Goal: Transaction & Acquisition: Purchase product/service

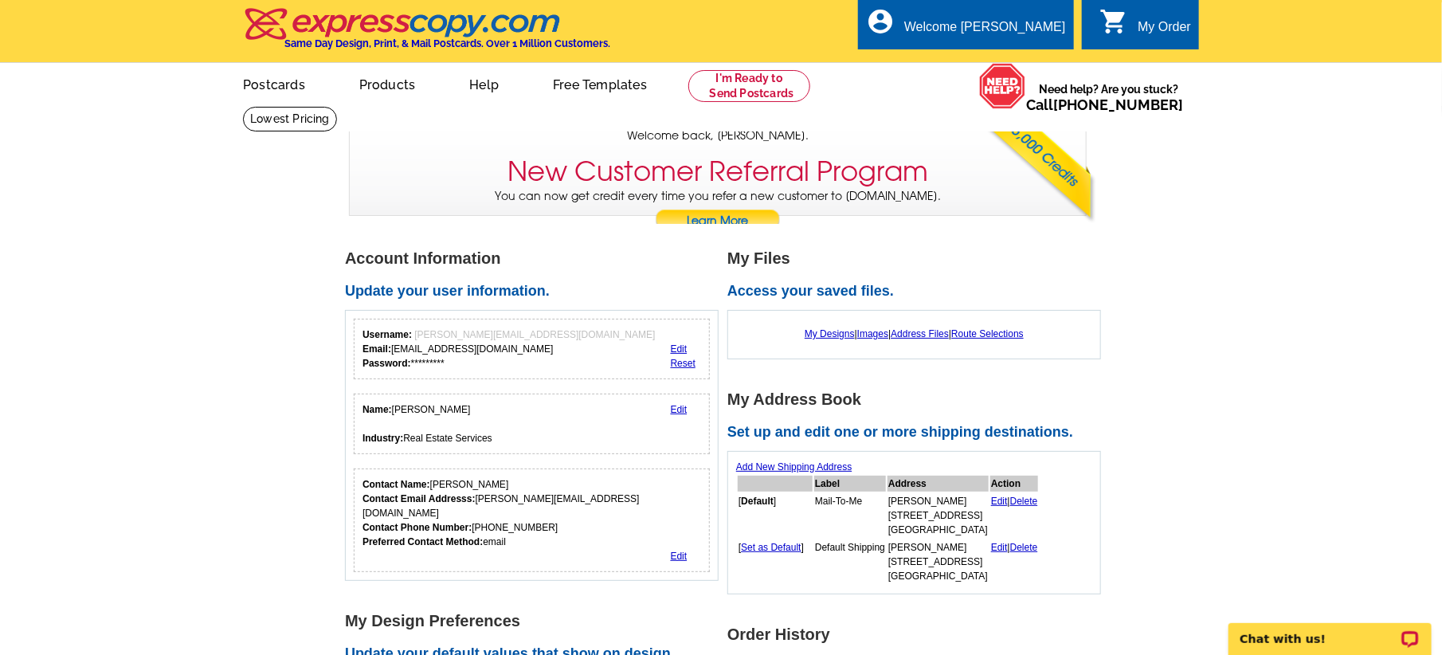
click at [1145, 24] on div "My Order" at bounding box center [1164, 31] width 53 height 22
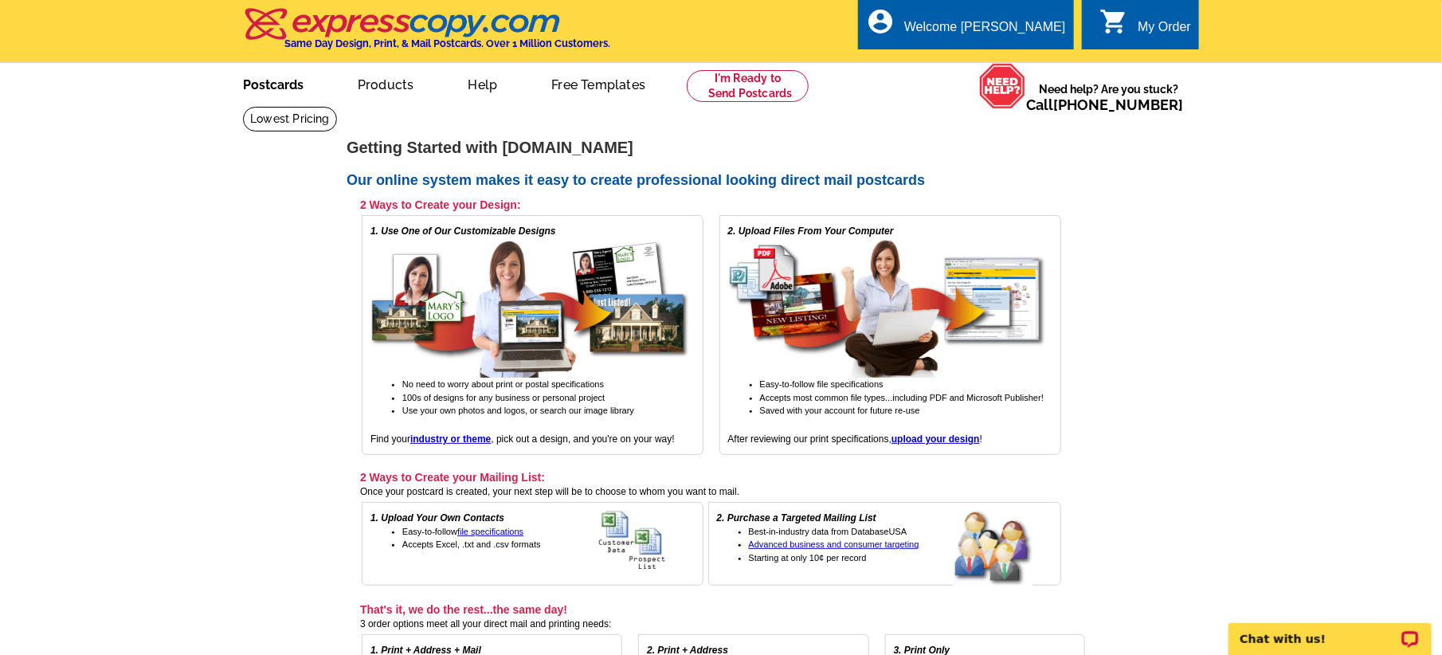
click at [267, 81] on link "Postcards" at bounding box center [274, 83] width 112 height 37
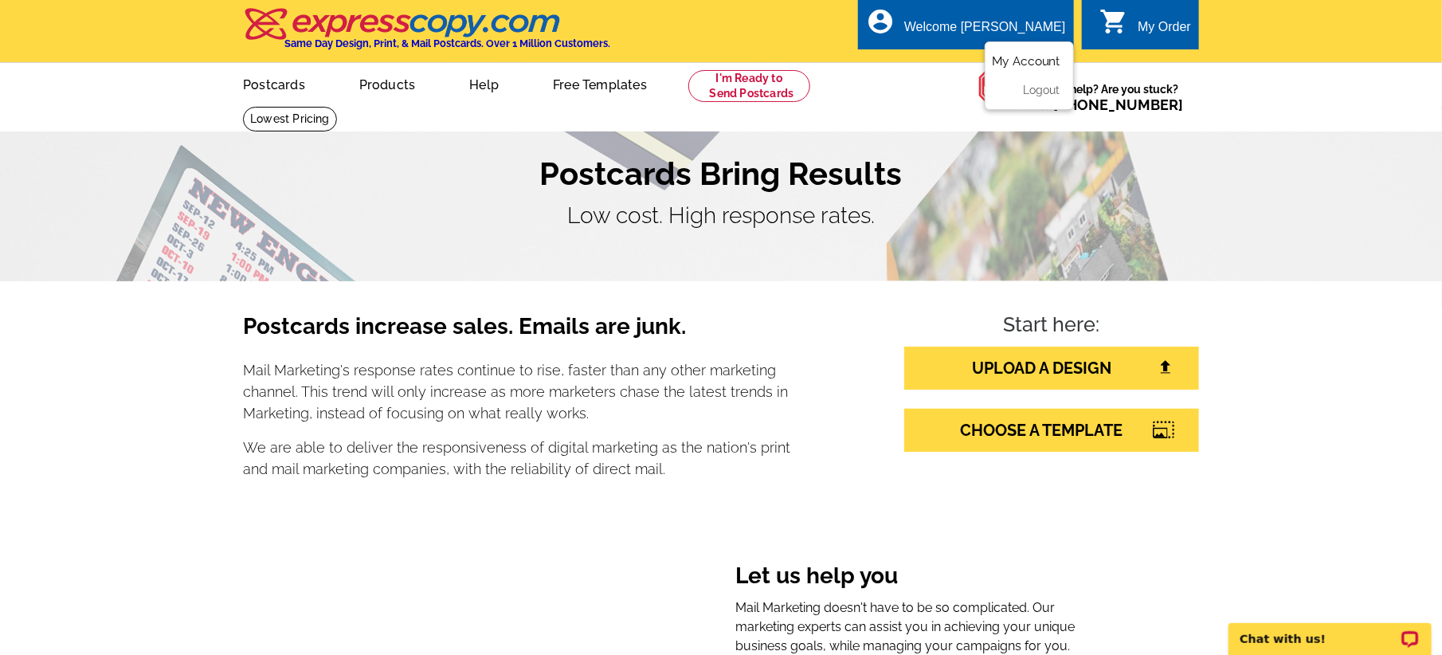
click at [1014, 64] on link "My Account" at bounding box center [1026, 61] width 69 height 14
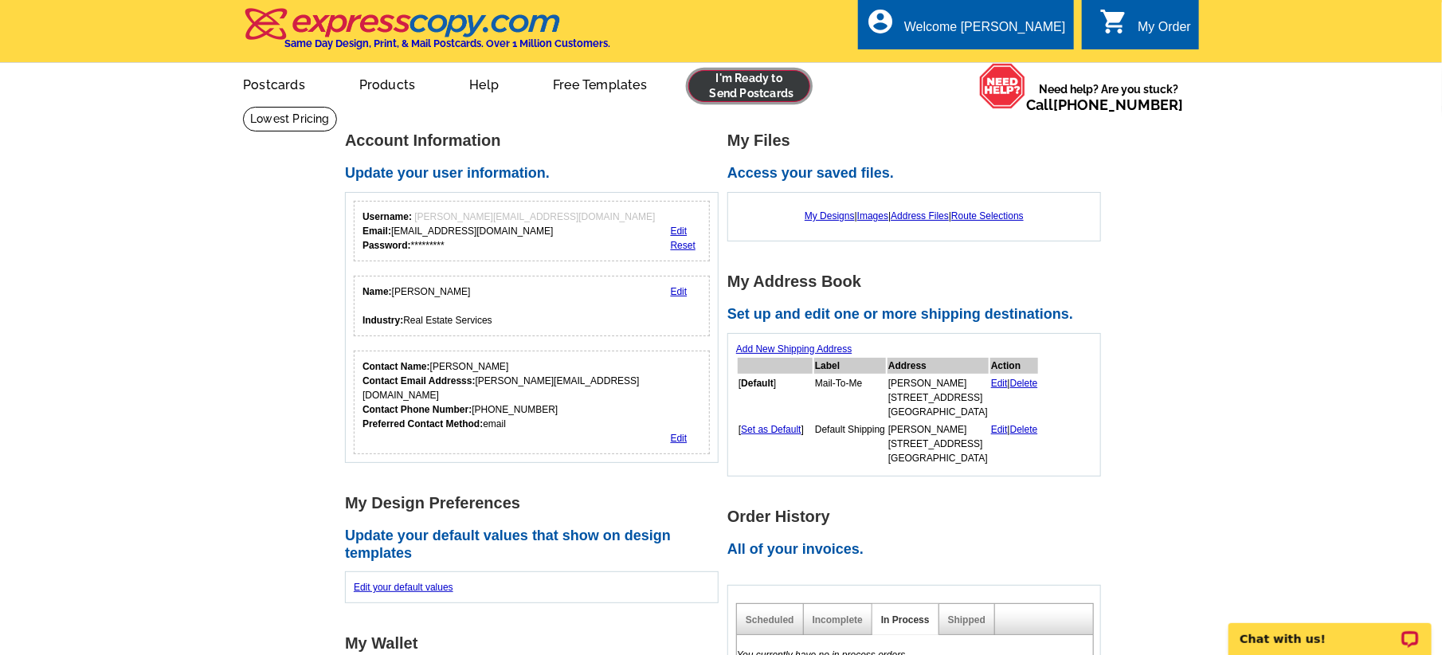
click at [760, 98] on link at bounding box center [749, 86] width 122 height 32
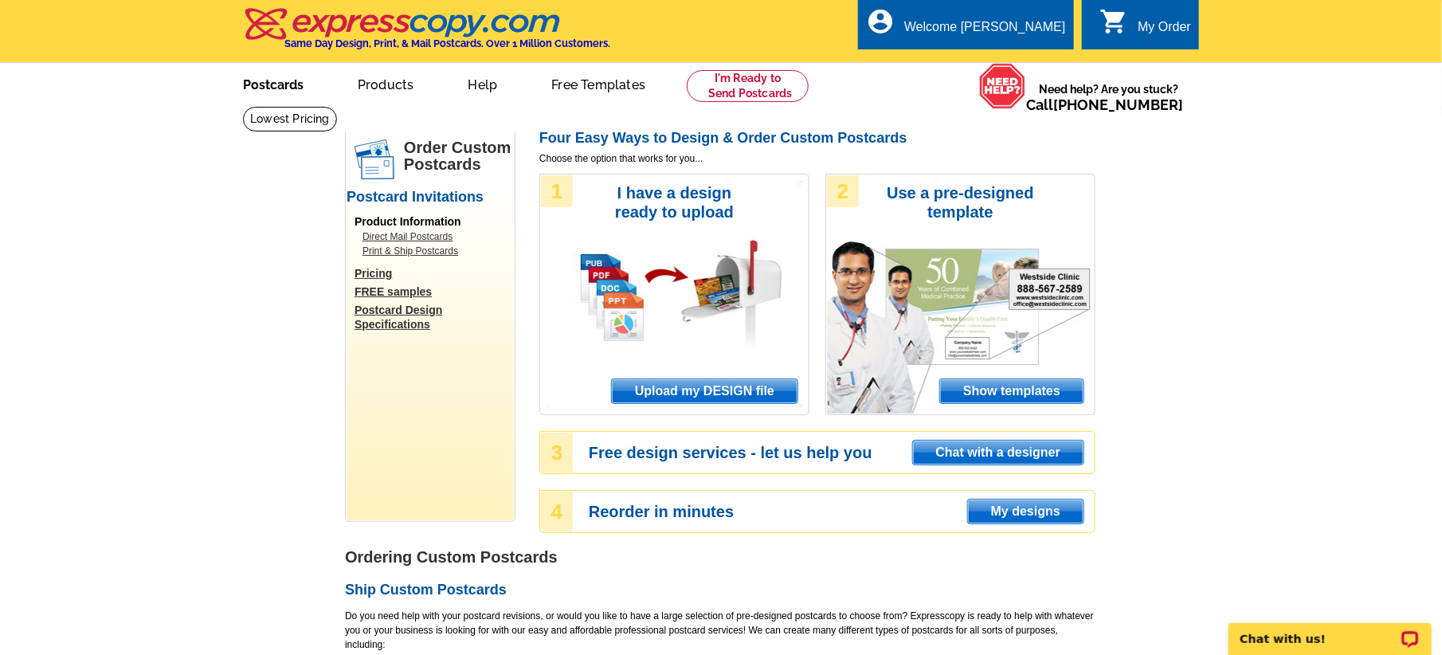
click at [265, 88] on link "Postcards" at bounding box center [274, 83] width 112 height 37
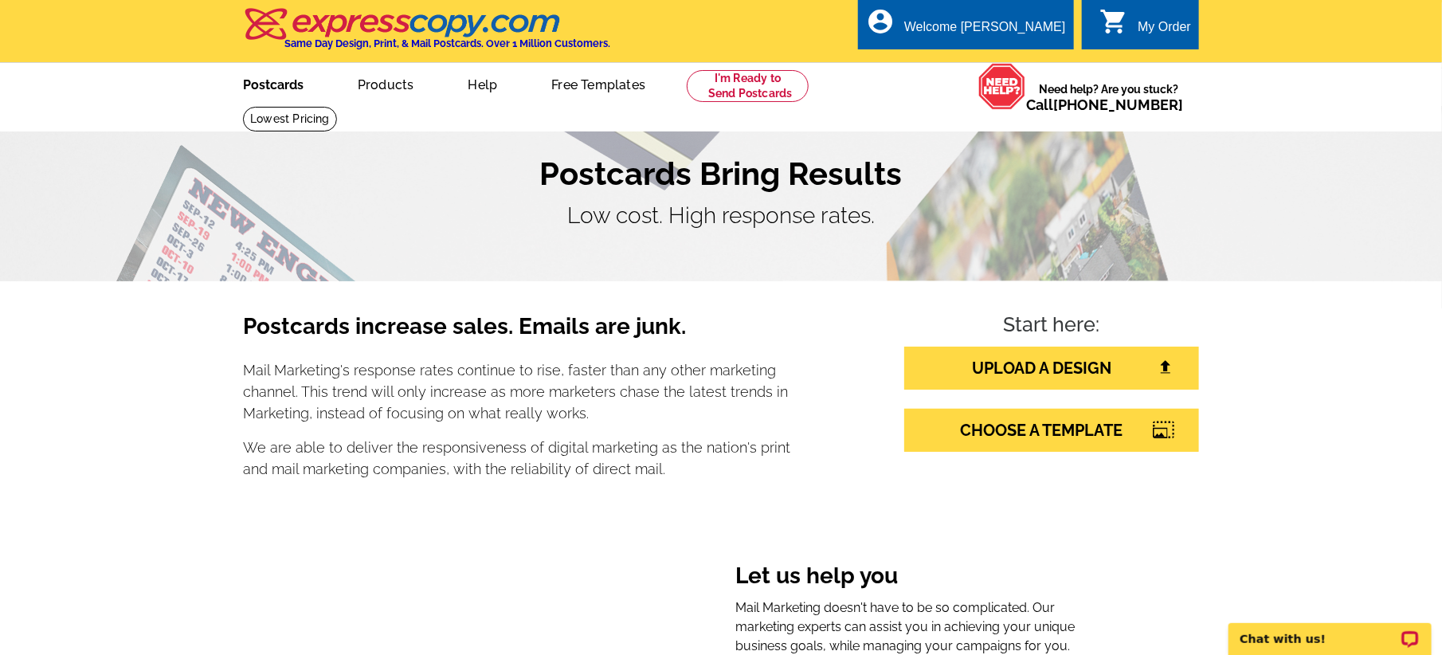
click at [280, 92] on link "Postcards" at bounding box center [274, 83] width 112 height 37
click at [273, 83] on link "Postcards" at bounding box center [274, 83] width 113 height 37
click at [1146, 22] on div "My Order" at bounding box center [1164, 31] width 53 height 22
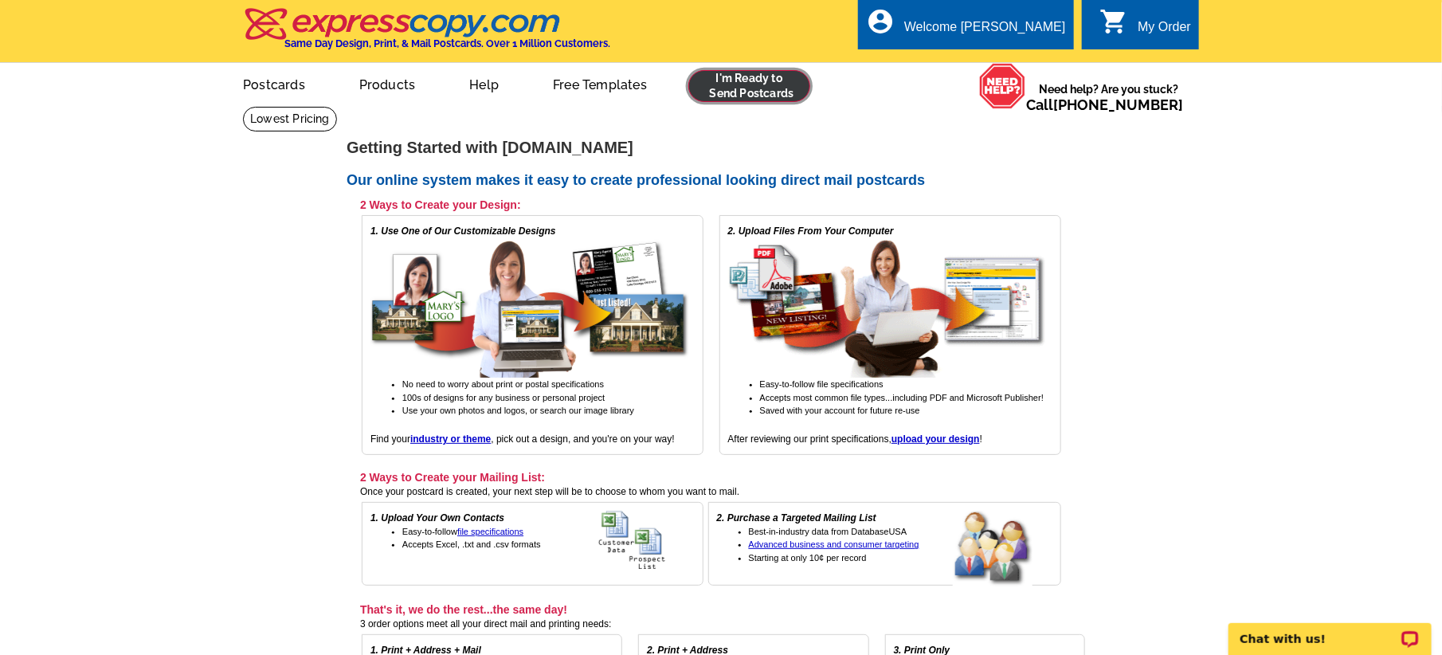
click at [746, 94] on link at bounding box center [749, 86] width 122 height 32
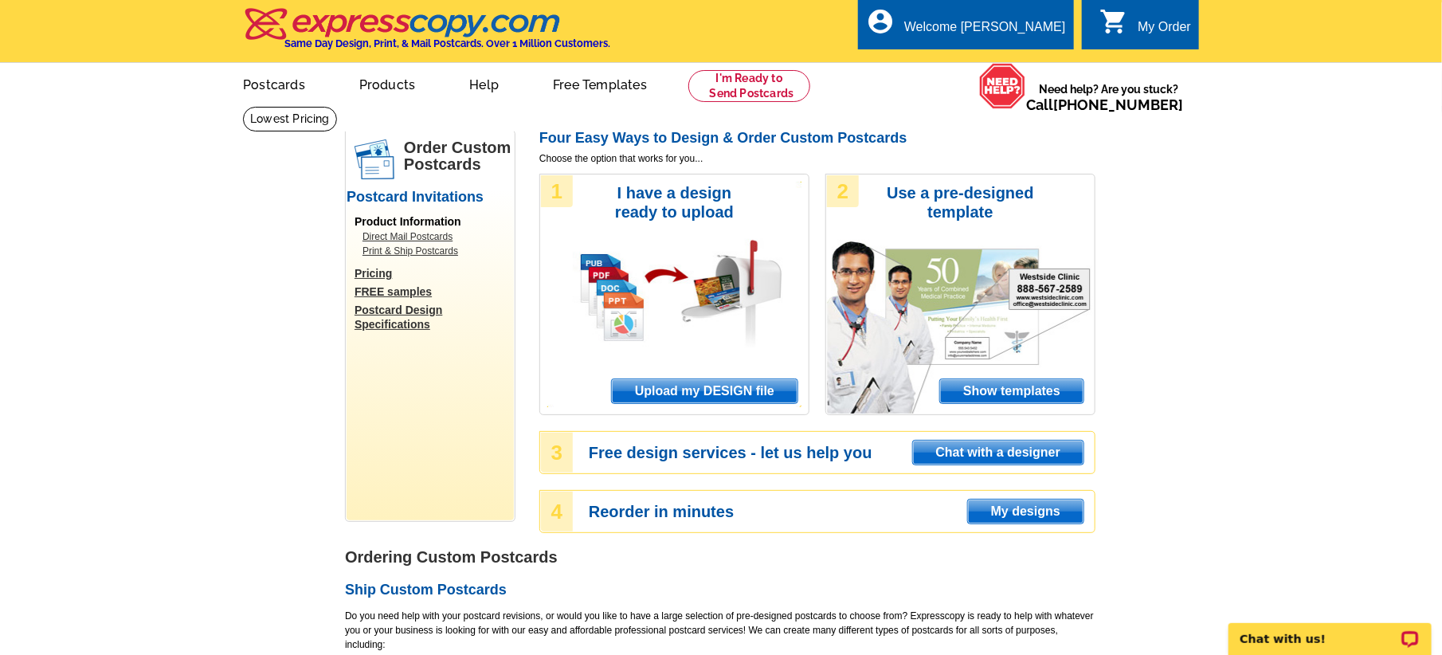
click at [1017, 515] on span "My designs" at bounding box center [1026, 512] width 116 height 24
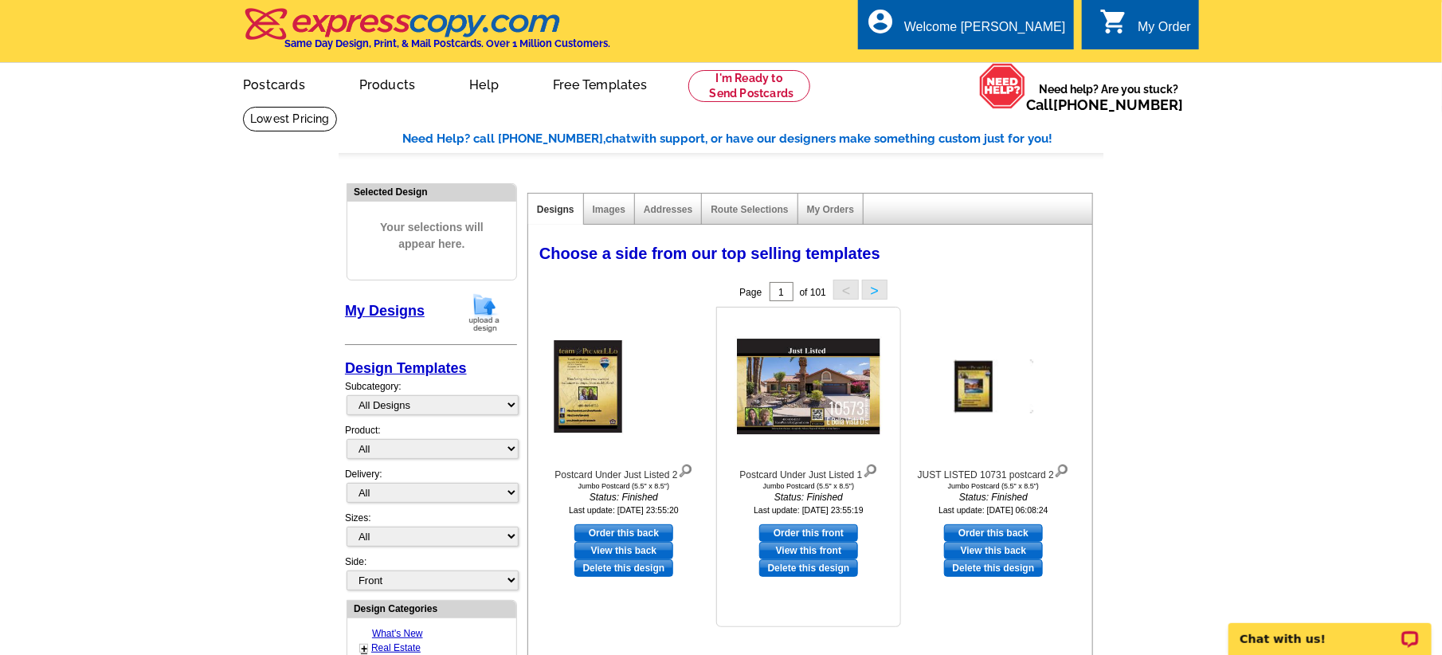
click at [806, 532] on link "Order this front" at bounding box center [808, 533] width 99 height 18
select select "2"
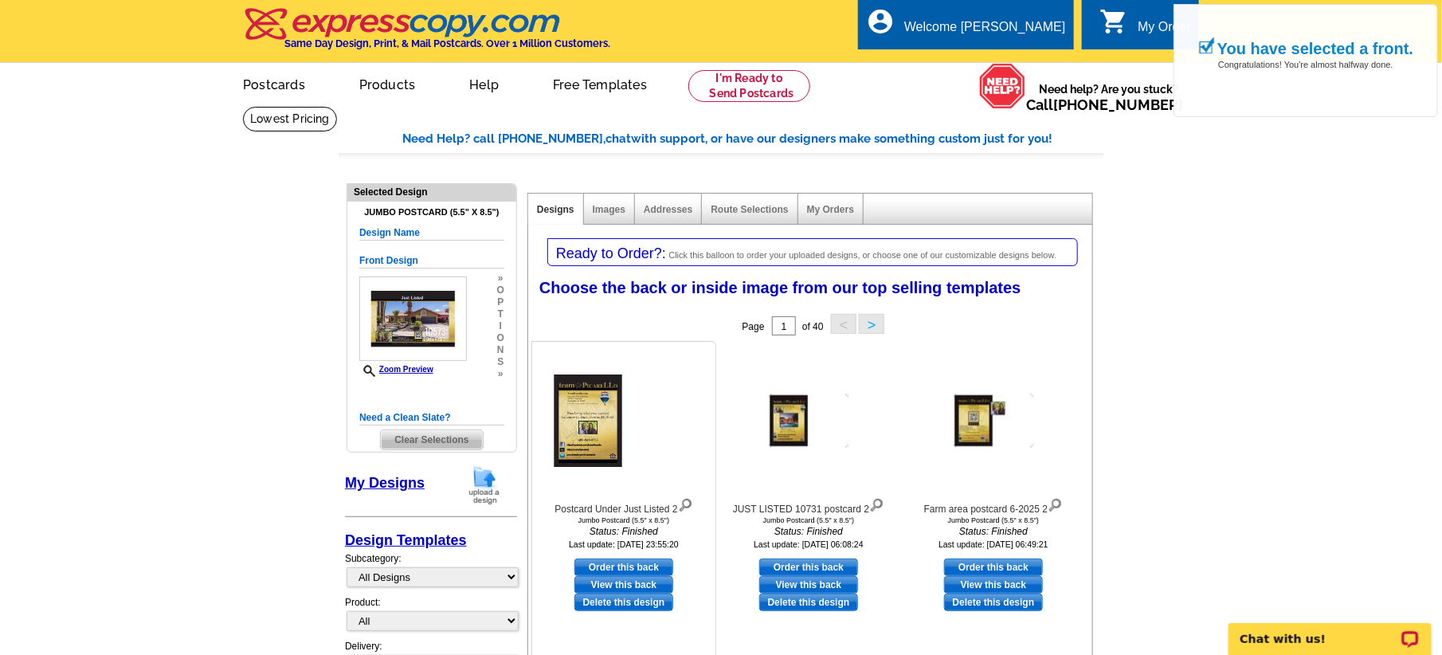
click at [614, 567] on link "Order this back" at bounding box center [623, 568] width 99 height 18
select select "front"
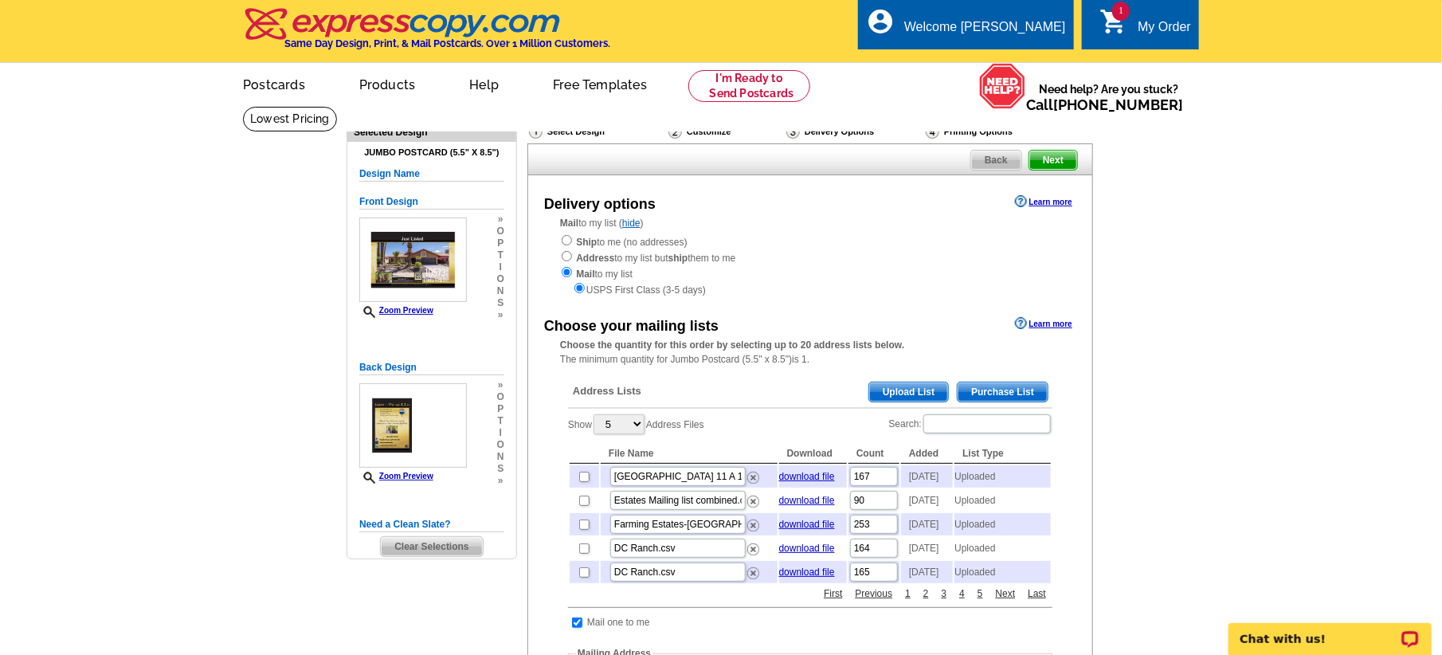
scroll to position [99, 0]
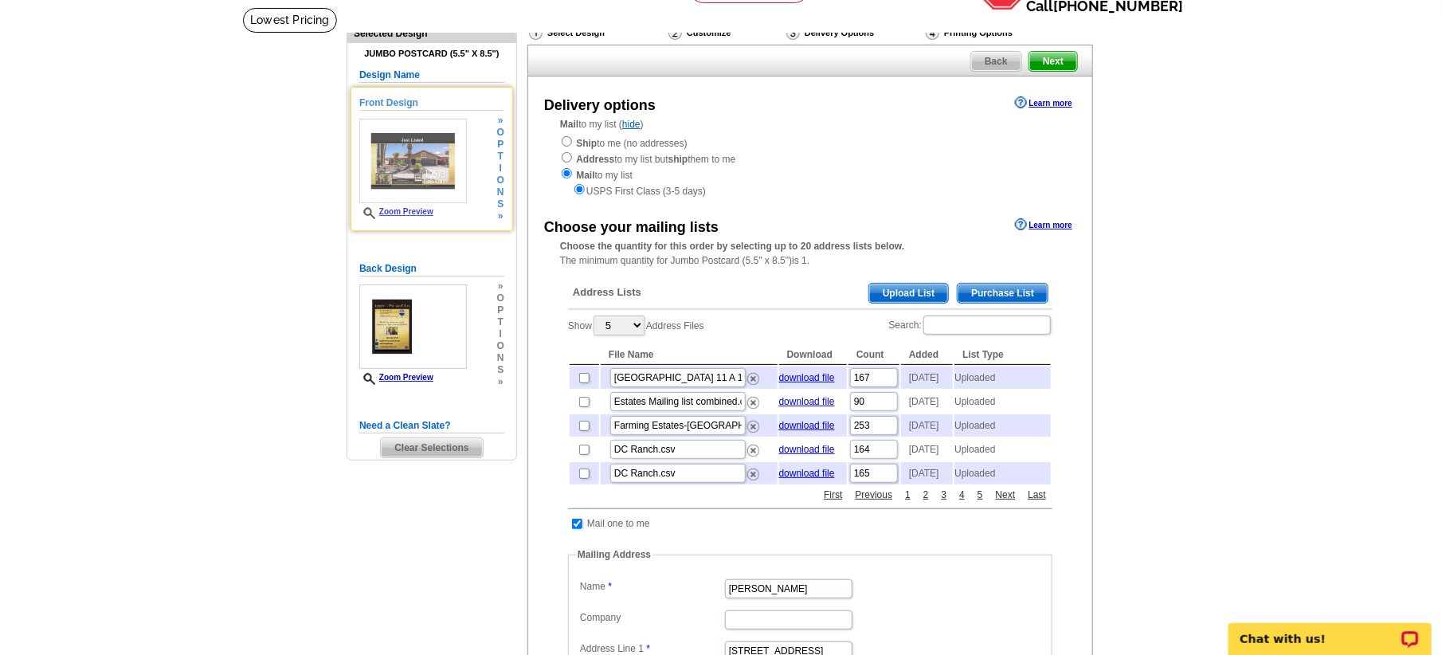
click at [412, 164] on img at bounding box center [413, 161] width 108 height 84
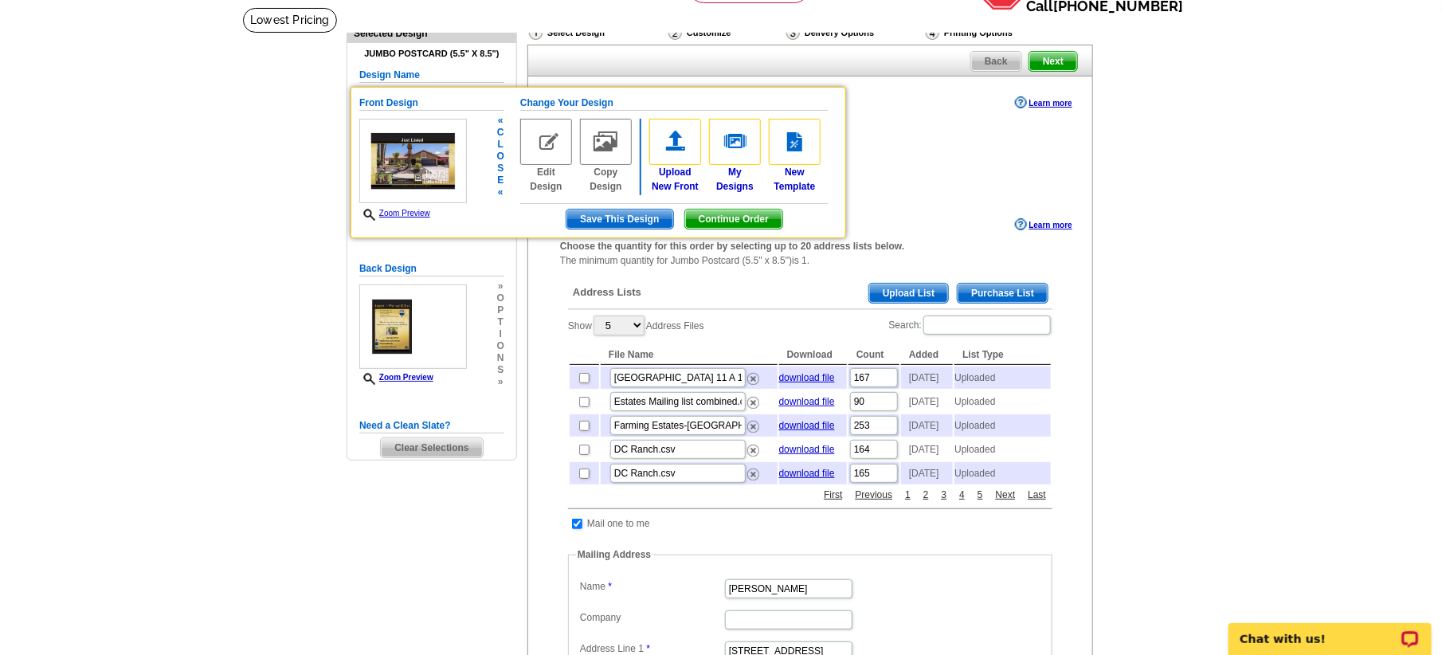
click at [414, 210] on link "Zoom Preview" at bounding box center [394, 213] width 71 height 9
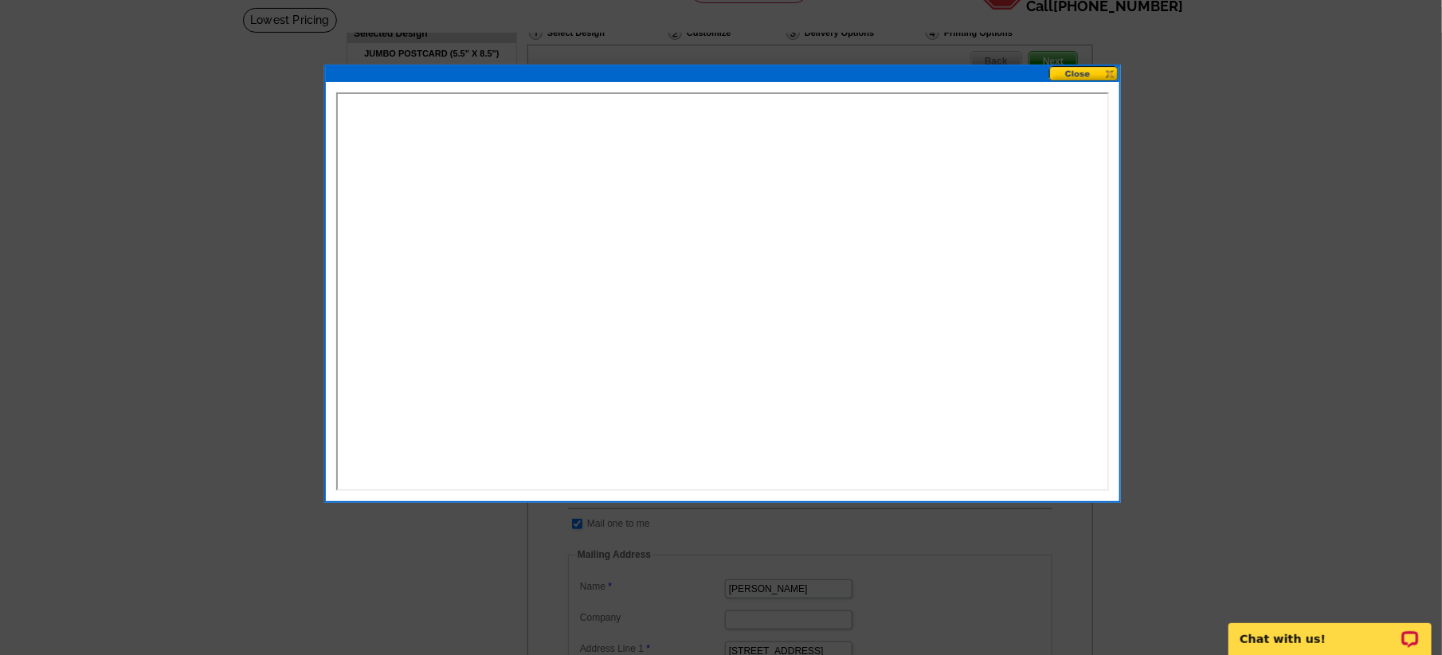
scroll to position [0, 0]
click at [1092, 79] on button at bounding box center [1084, 73] width 70 height 15
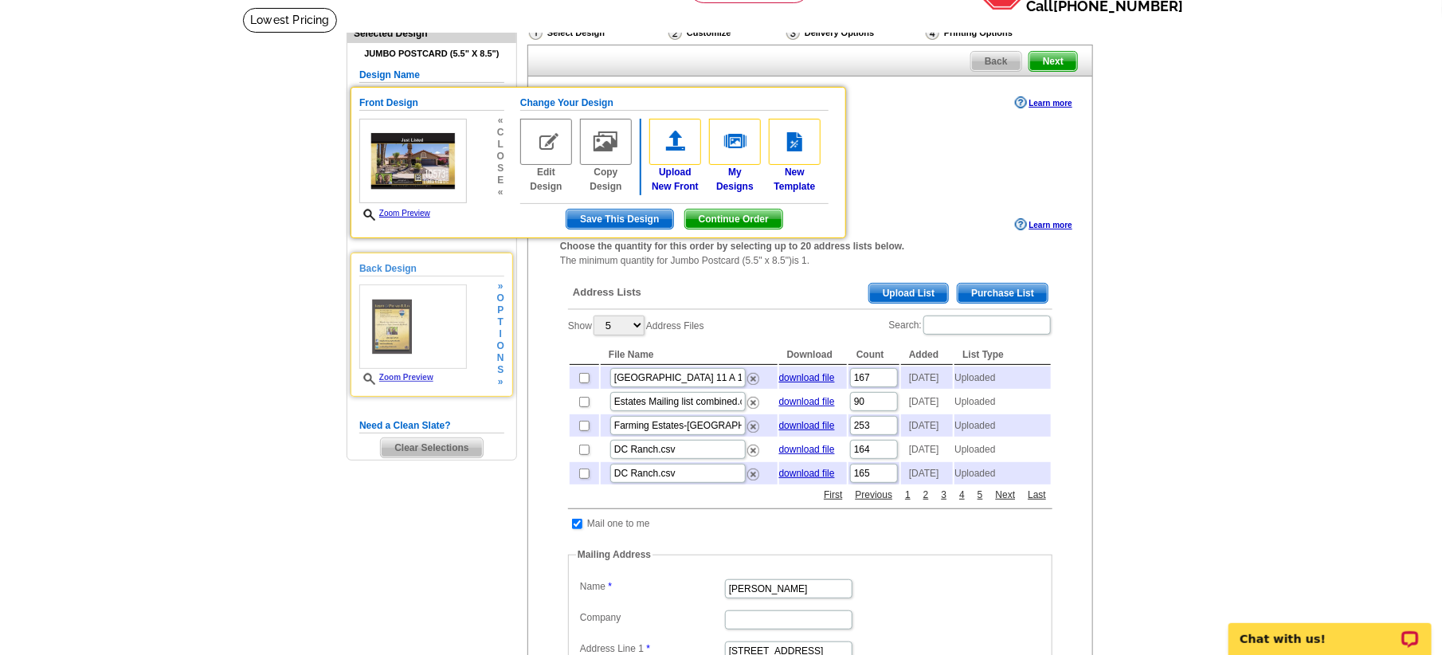
click at [406, 326] on img at bounding box center [413, 326] width 108 height 84
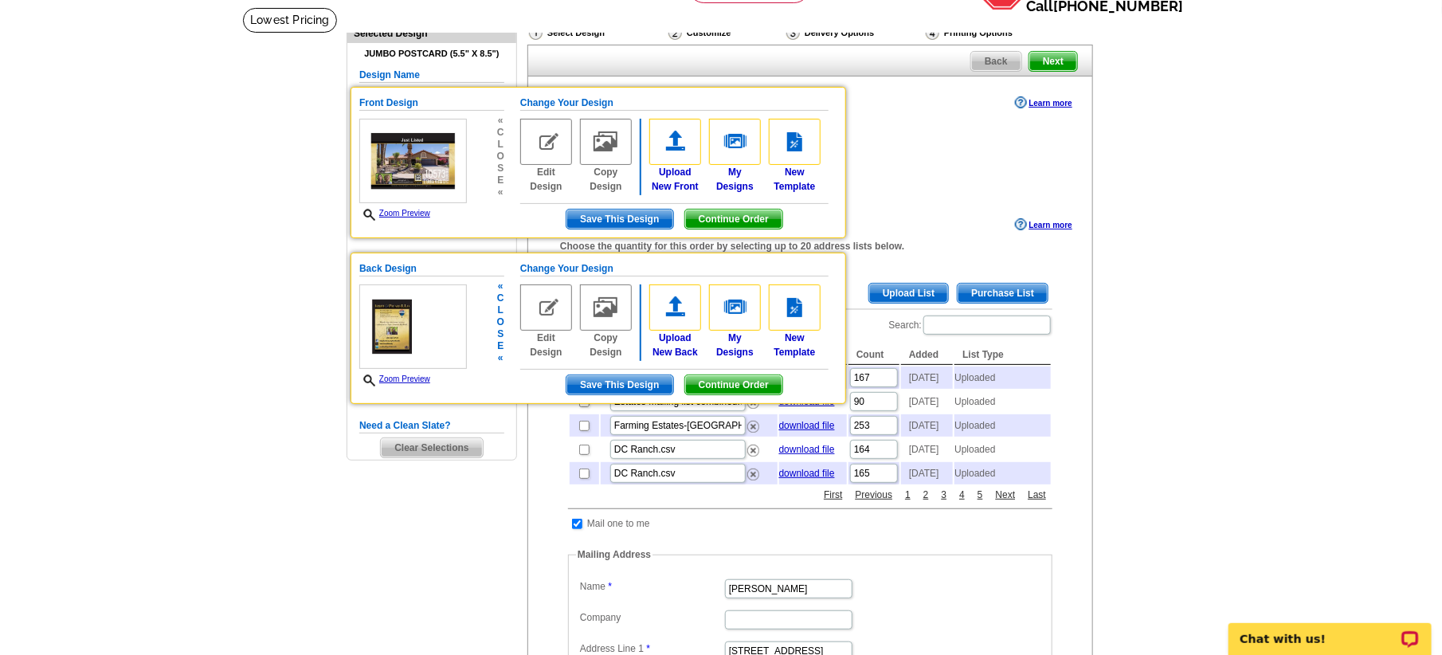
click at [395, 382] on link "Zoom Preview" at bounding box center [394, 378] width 71 height 9
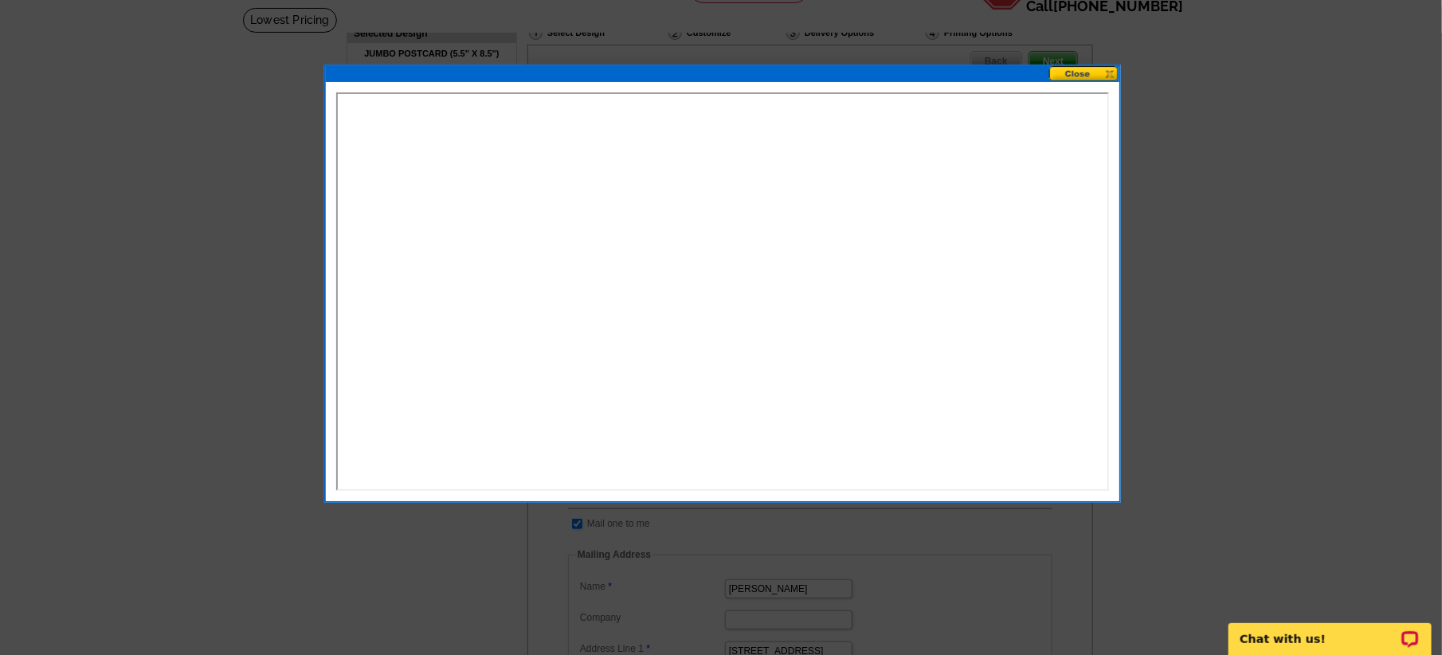
click at [1072, 76] on button at bounding box center [1084, 73] width 70 height 15
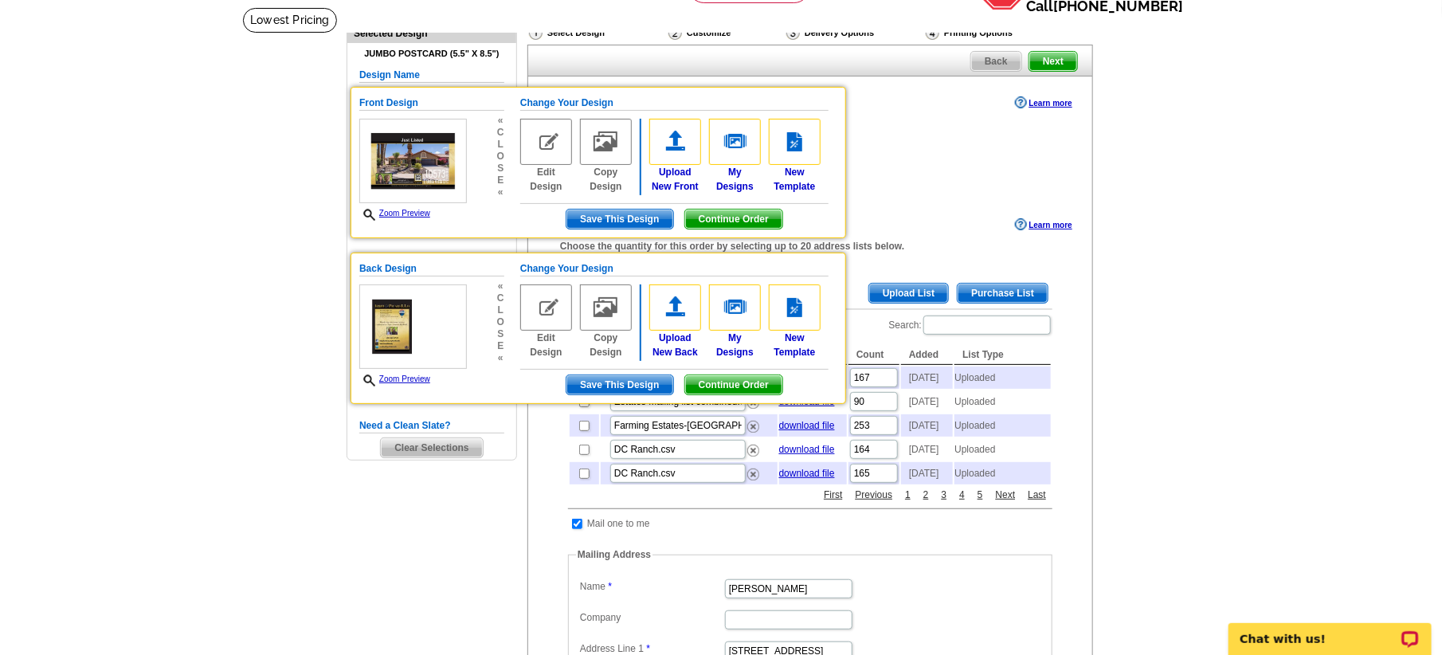
click at [1286, 219] on main "Need Help? call 800-260-5887, chat with support, or have our designers make som…" at bounding box center [721, 527] width 1442 height 1041
click at [727, 384] on span "Continue Order" at bounding box center [733, 384] width 97 height 19
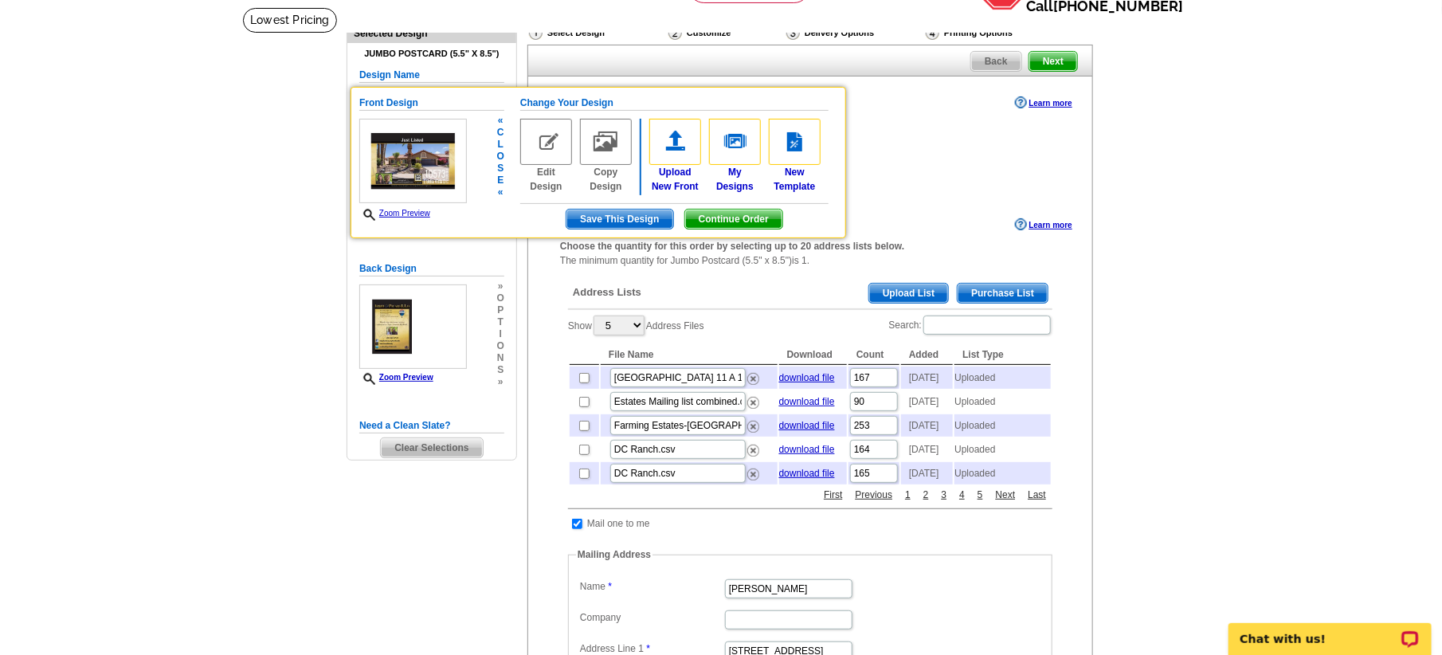
click at [722, 214] on span "Continue Order" at bounding box center [733, 219] width 97 height 19
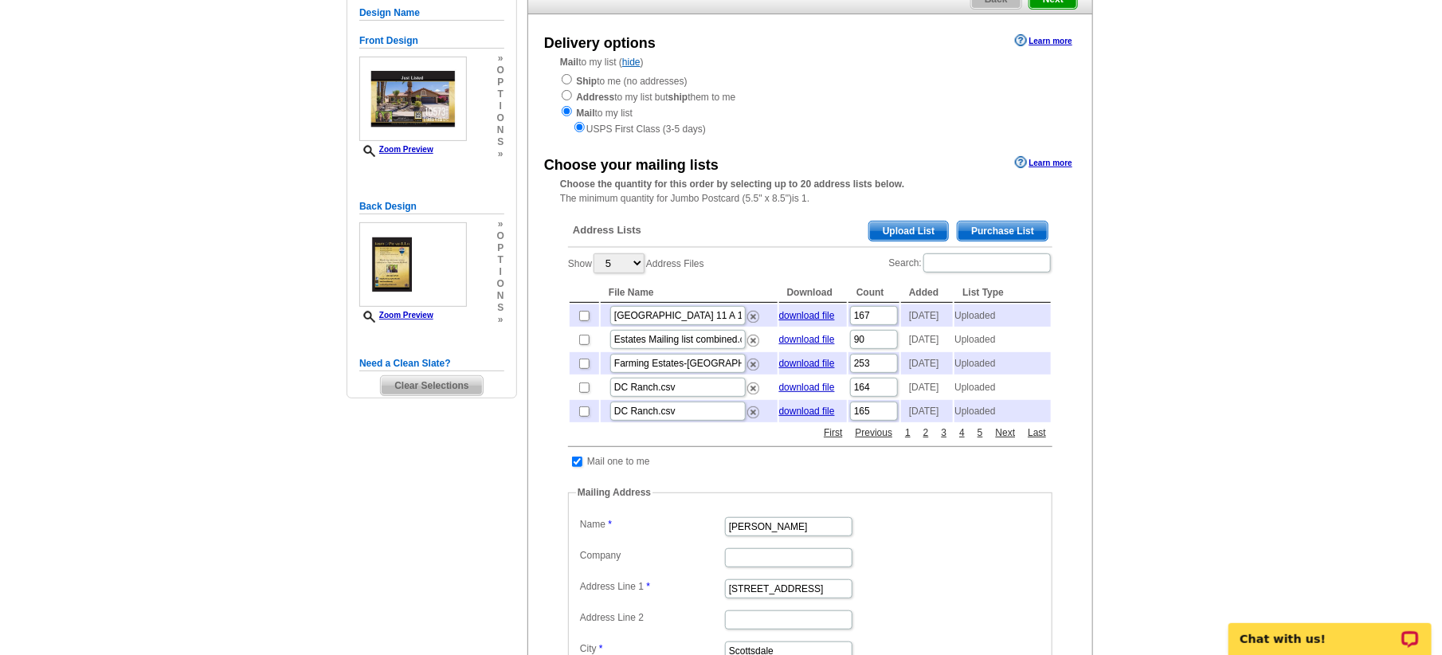
scroll to position [199, 0]
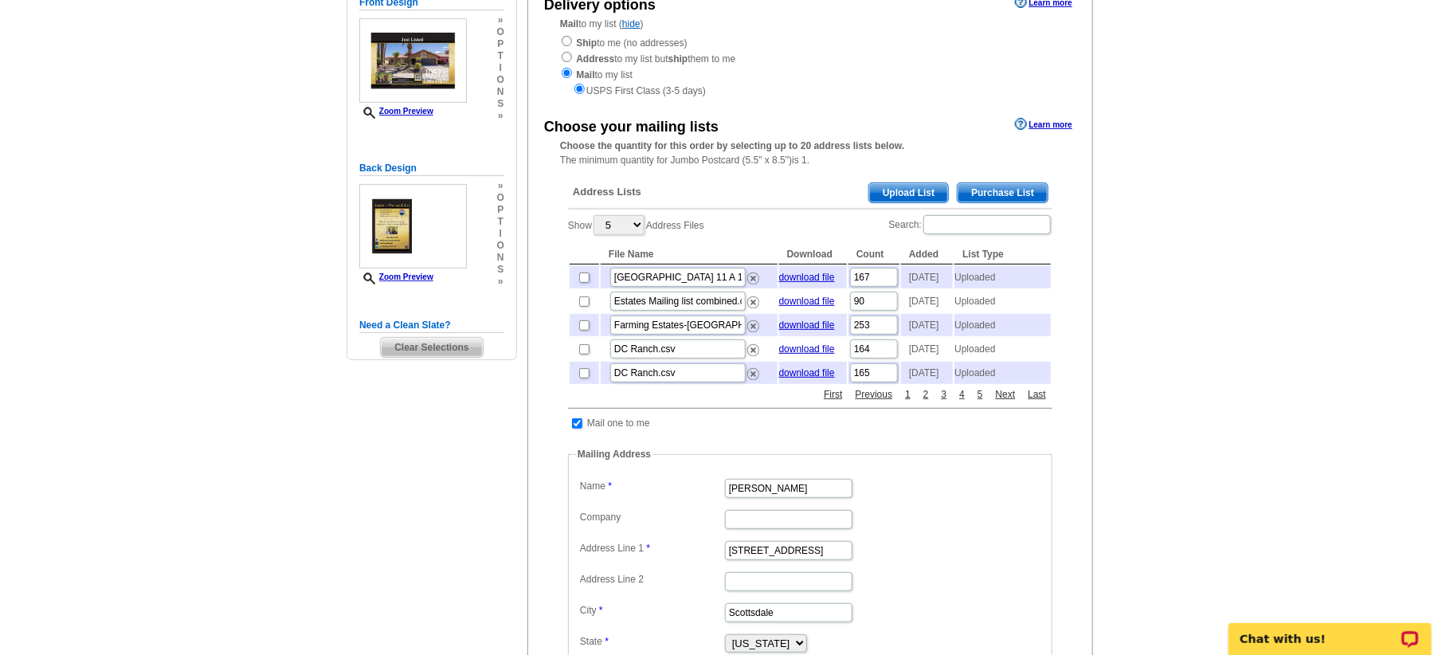
click at [582, 282] on input "checkbox" at bounding box center [584, 278] width 10 height 10
checkbox input "true"
click at [582, 307] on input "checkbox" at bounding box center [584, 301] width 10 height 10
checkbox input "true"
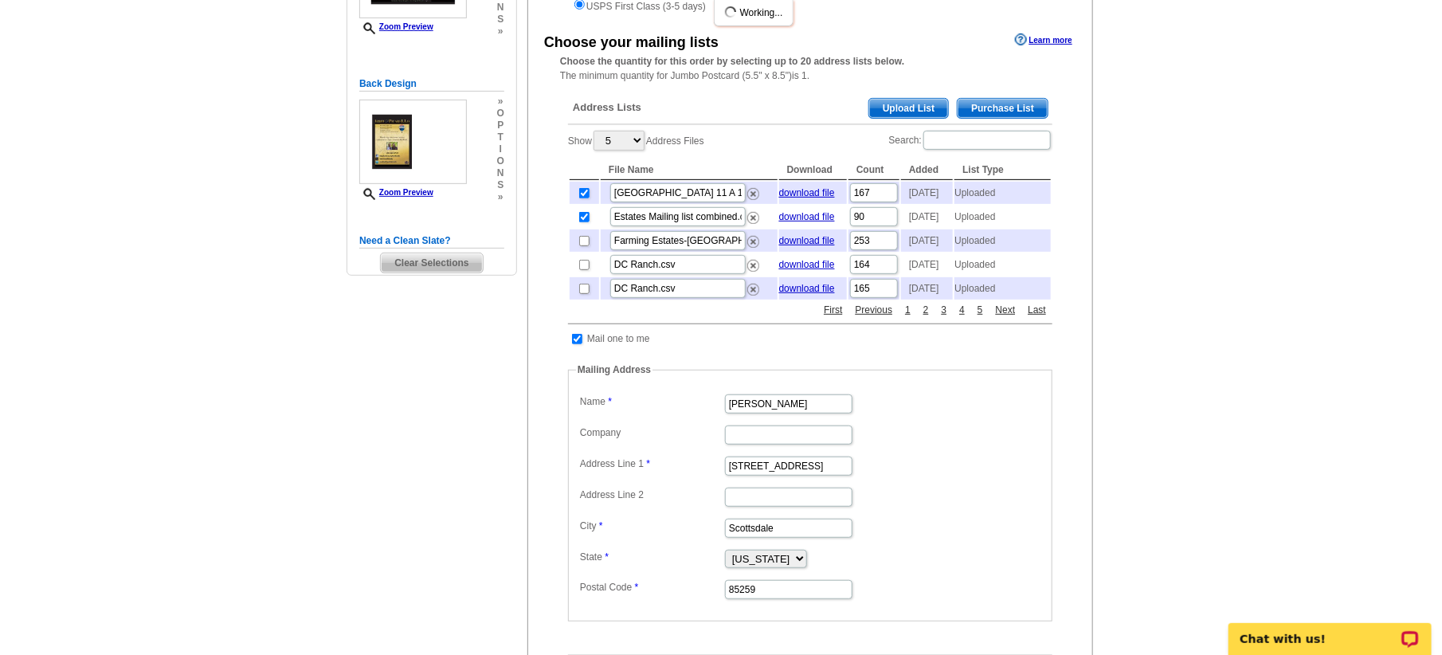
scroll to position [398, 0]
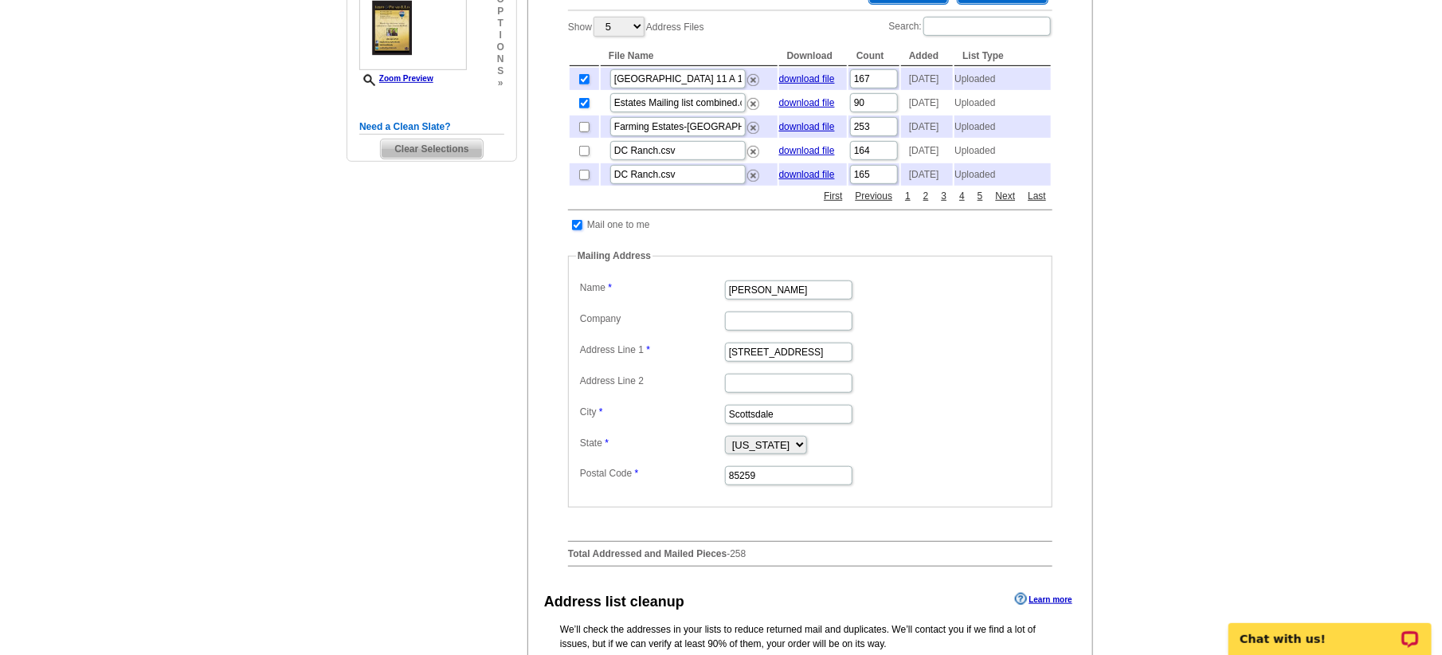
click at [576, 230] on input "checkbox" at bounding box center [577, 225] width 10 height 10
checkbox input "false"
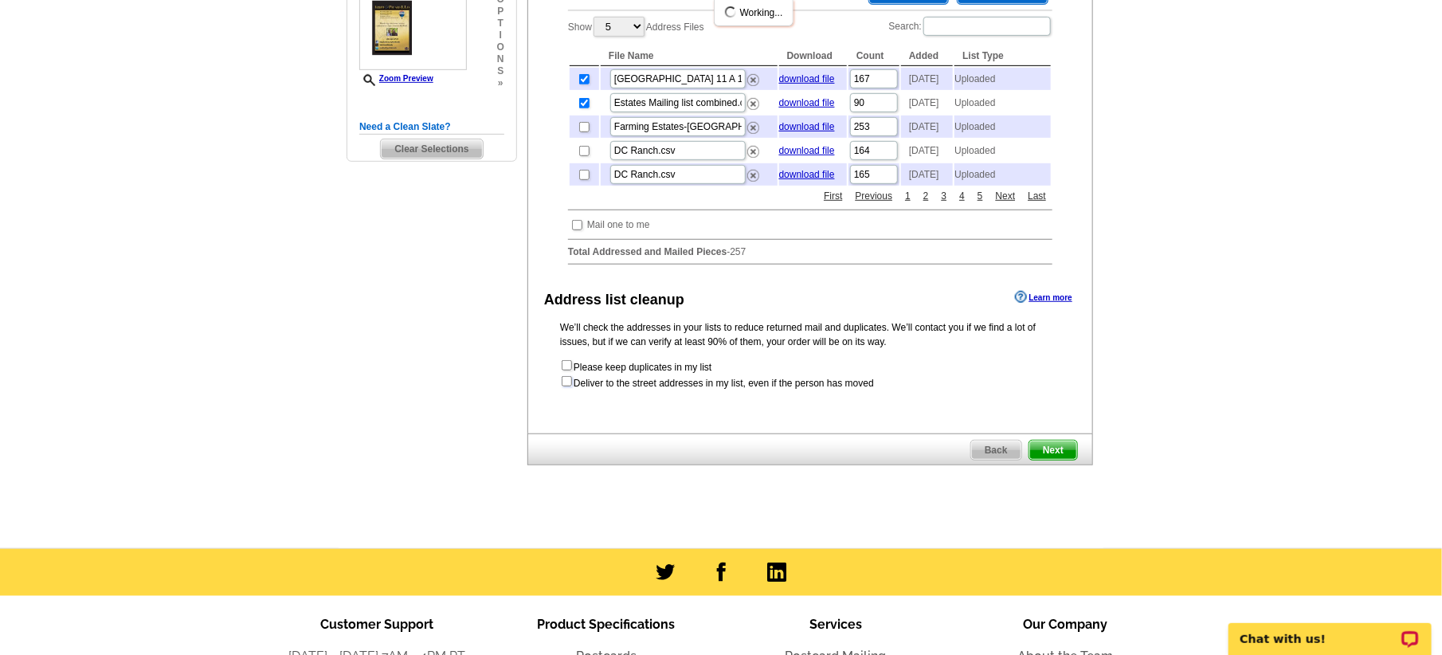
click at [566, 386] on input "checkbox" at bounding box center [567, 381] width 10 height 10
checkbox input "true"
radio input "true"
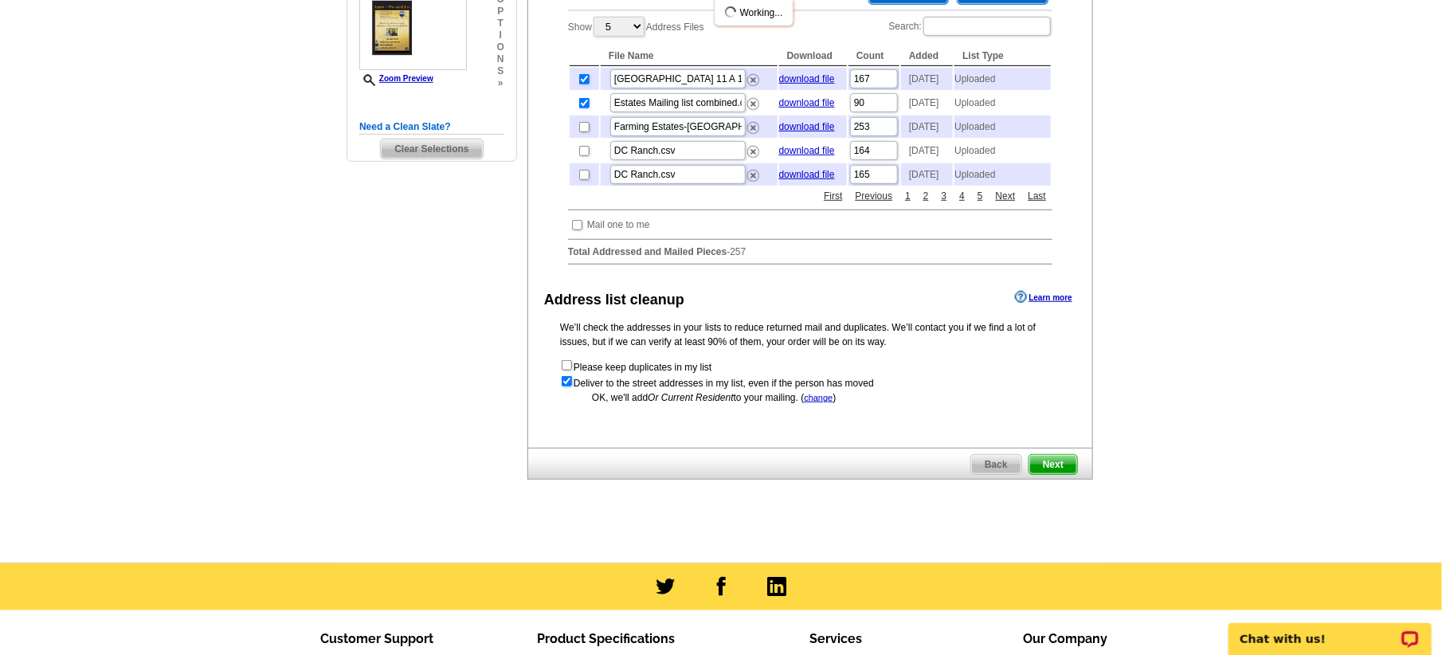
scroll to position [0, 0]
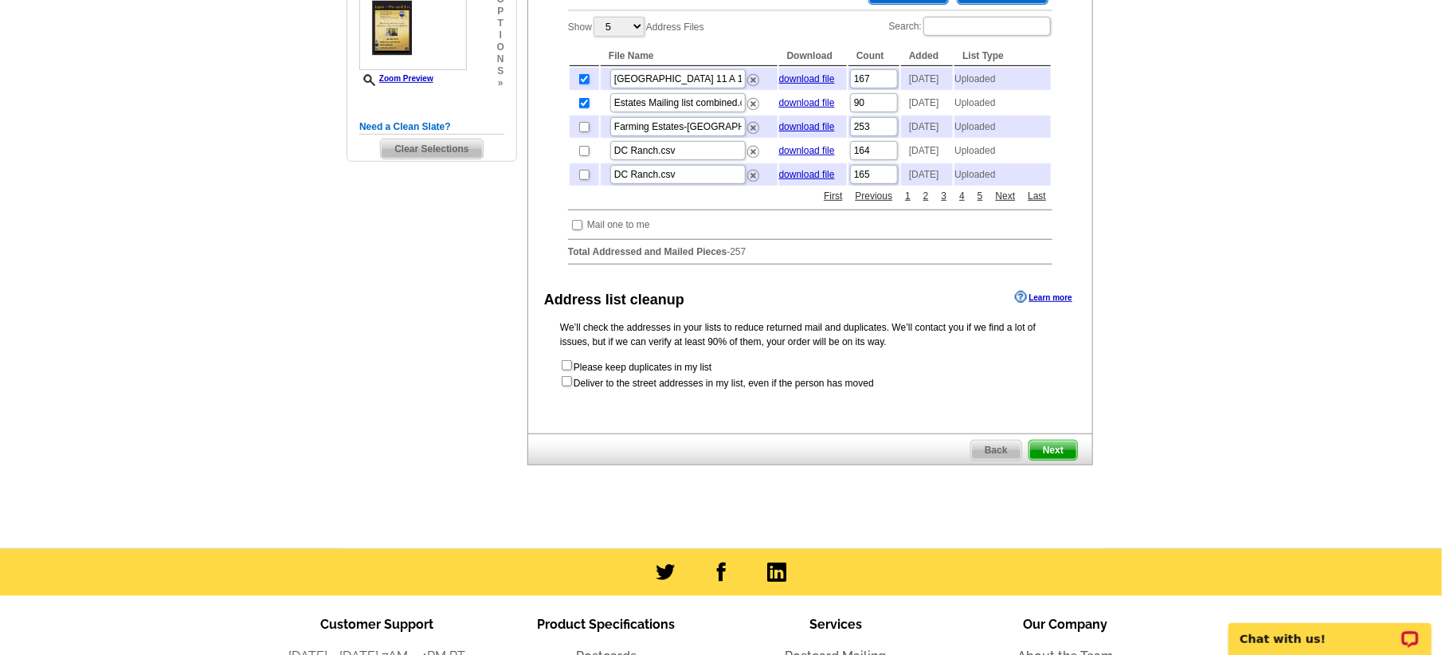
click at [1057, 460] on span "Next" at bounding box center [1053, 450] width 48 height 19
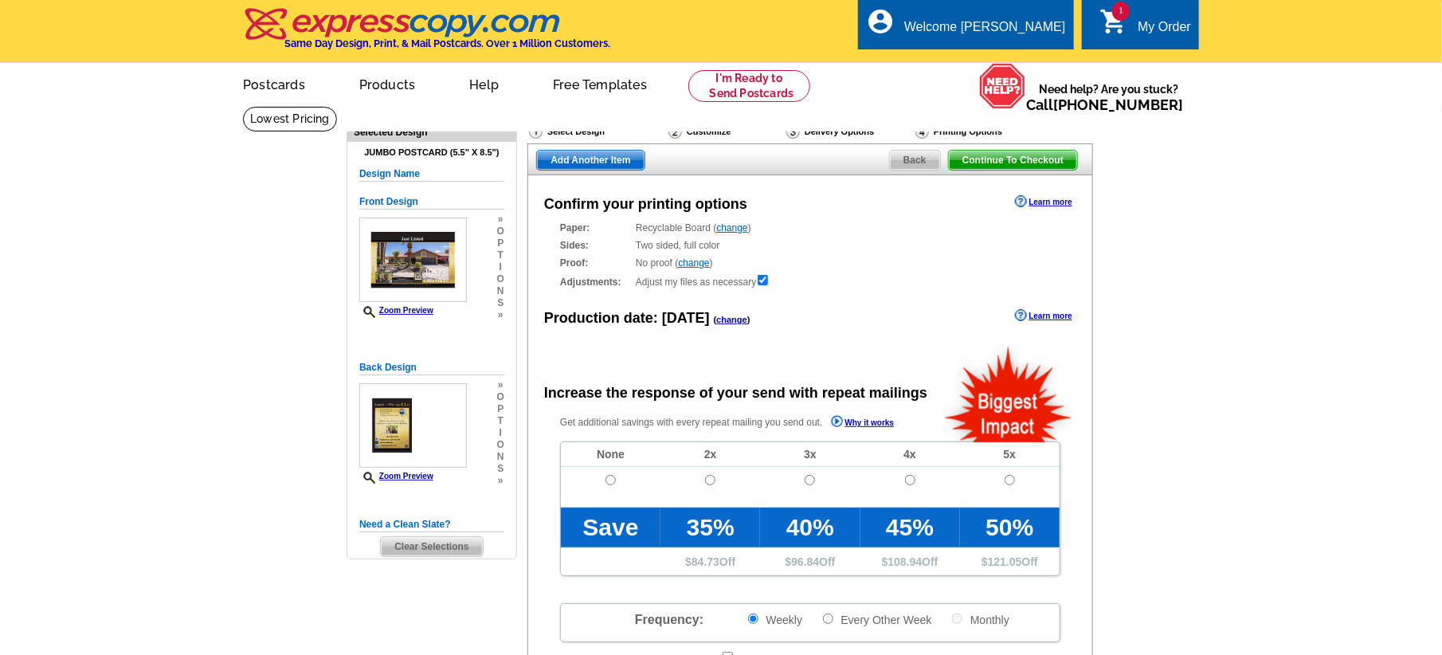
radio input "false"
click at [610, 482] on input "radio" at bounding box center [611, 480] width 10 height 10
radio input "true"
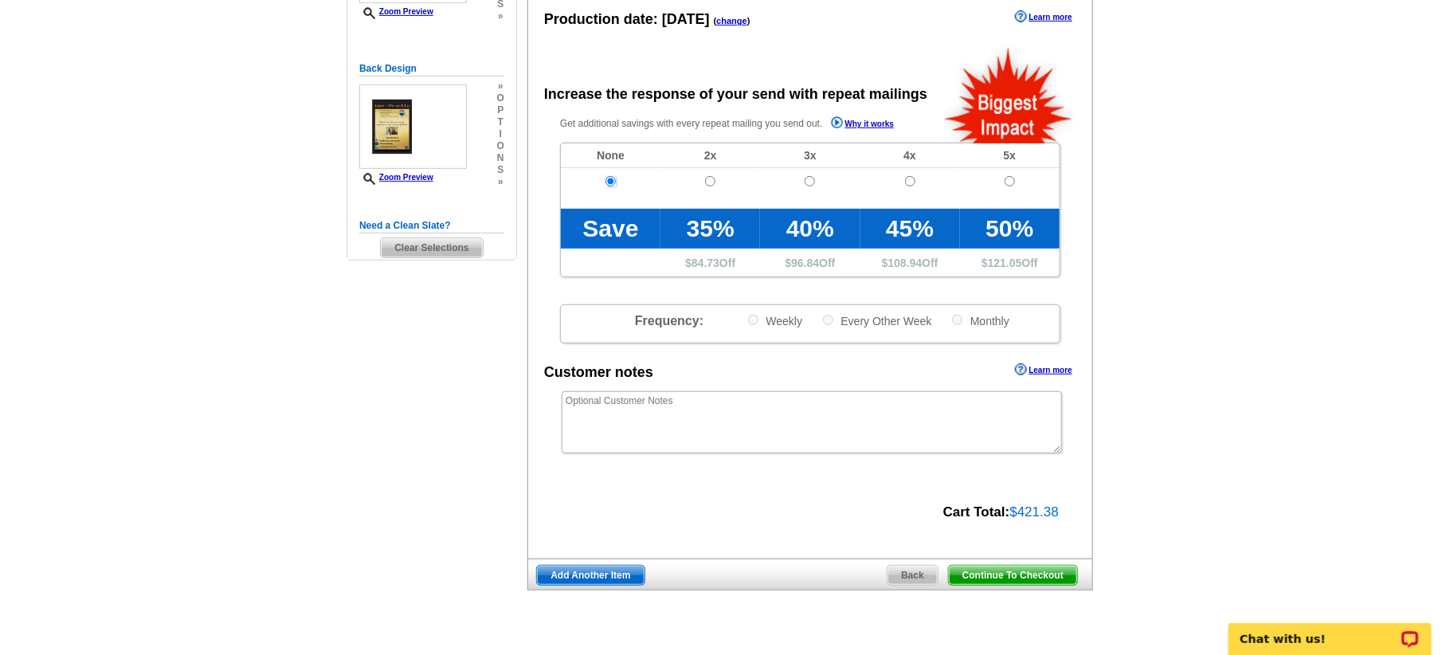
scroll to position [398, 0]
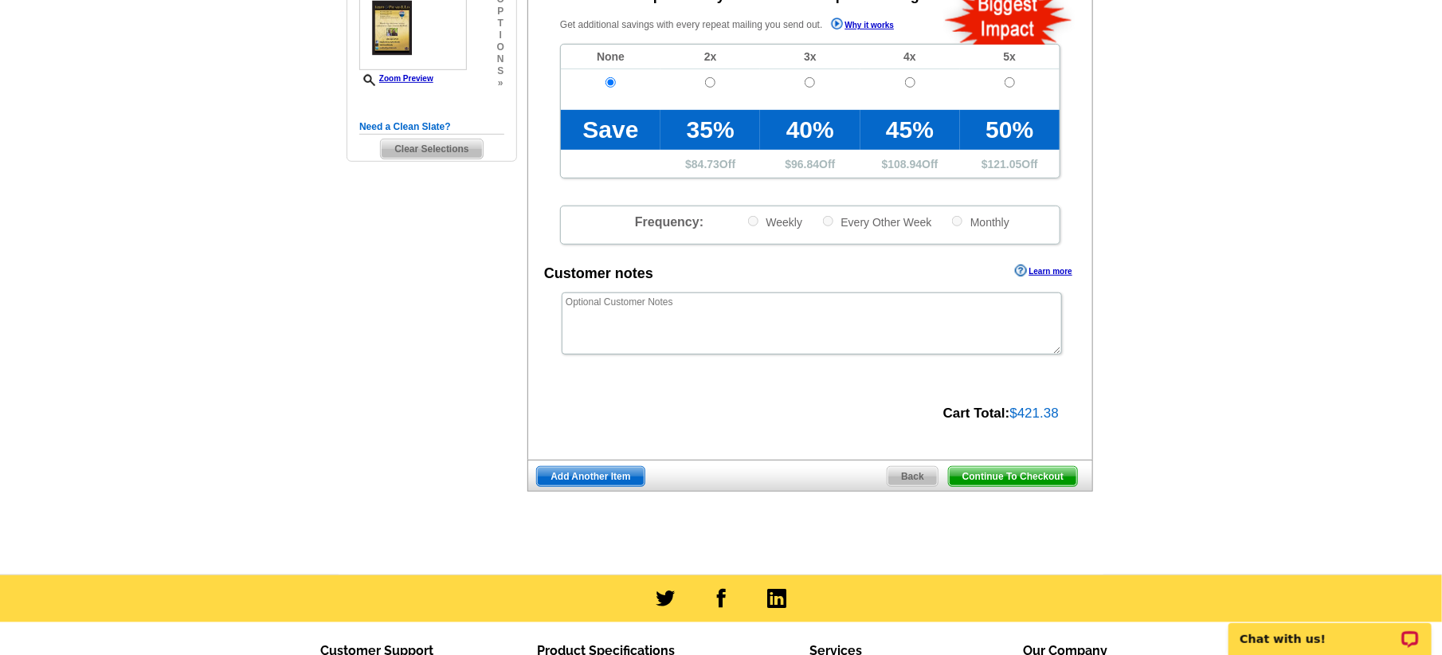
click at [1015, 475] on span "Continue To Checkout" at bounding box center [1013, 476] width 128 height 19
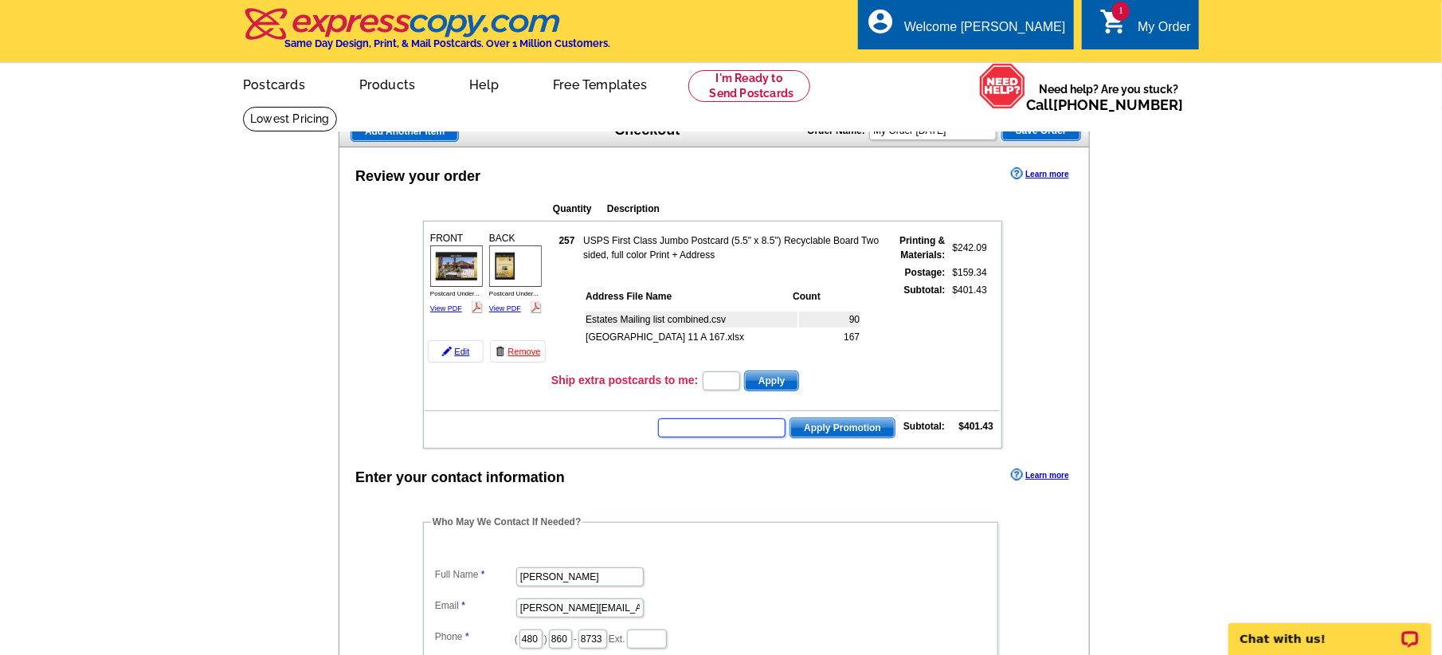
drag, startPoint x: 702, startPoint y: 428, endPoint x: 700, endPoint y: 466, distance: 38.3
click at [700, 433] on input "text" at bounding box center [721, 427] width 127 height 19
type input "GROW0825"
click at [847, 422] on span "Apply Promotion" at bounding box center [842, 427] width 104 height 19
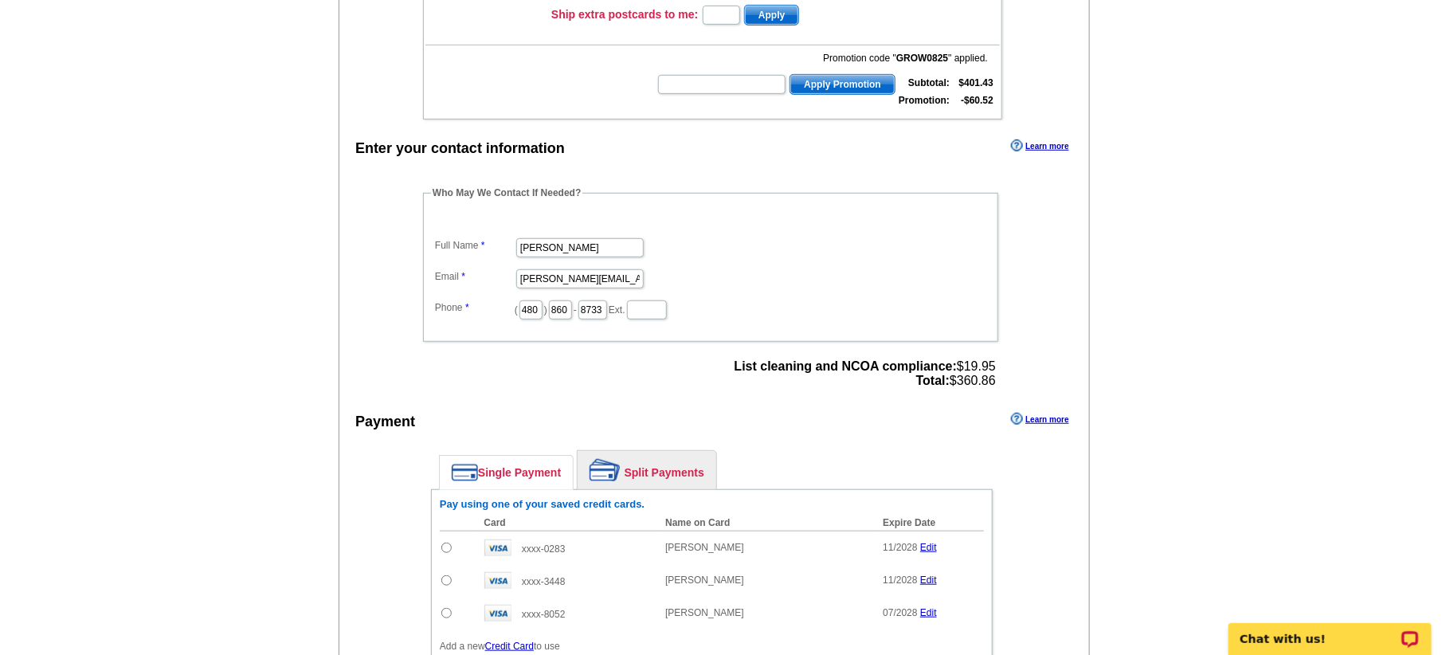
scroll to position [398, 0]
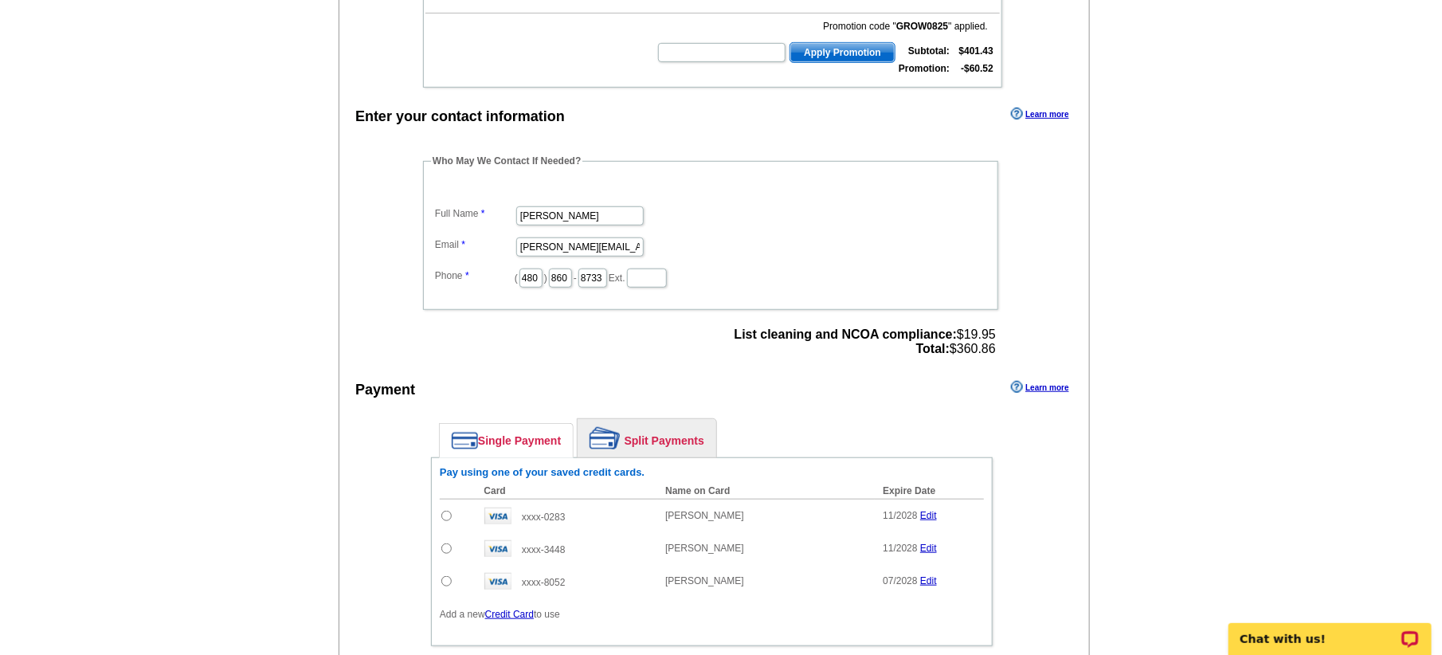
click at [448, 513] on input "radio" at bounding box center [446, 516] width 10 height 10
radio input "true"
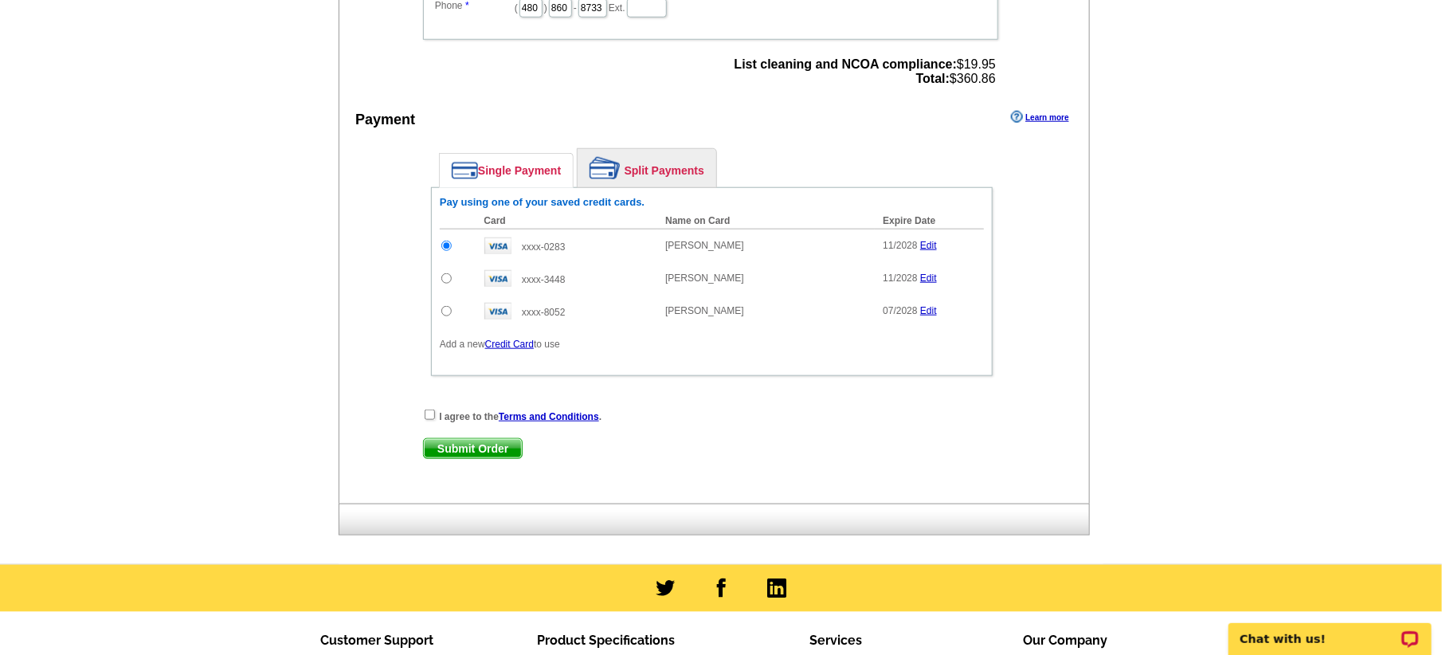
scroll to position [697, 0]
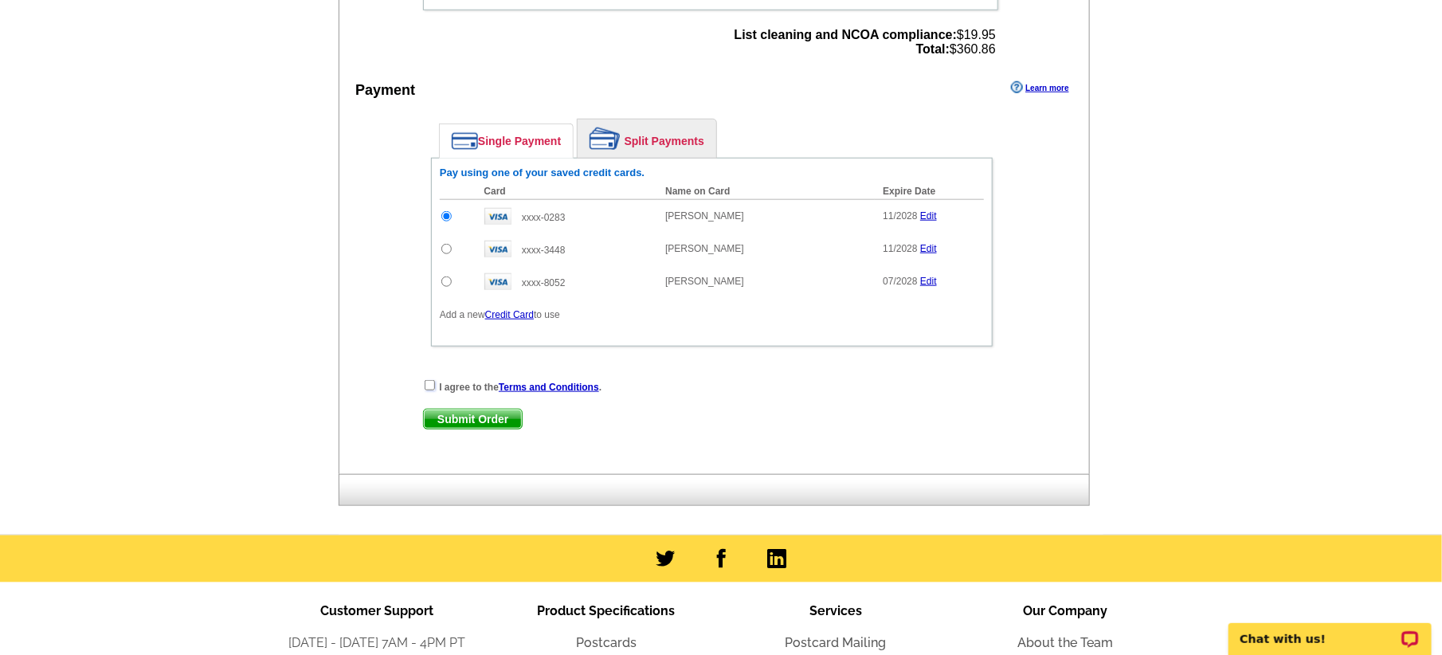
click at [431, 384] on input "checkbox" at bounding box center [430, 385] width 10 height 10
checkbox input "true"
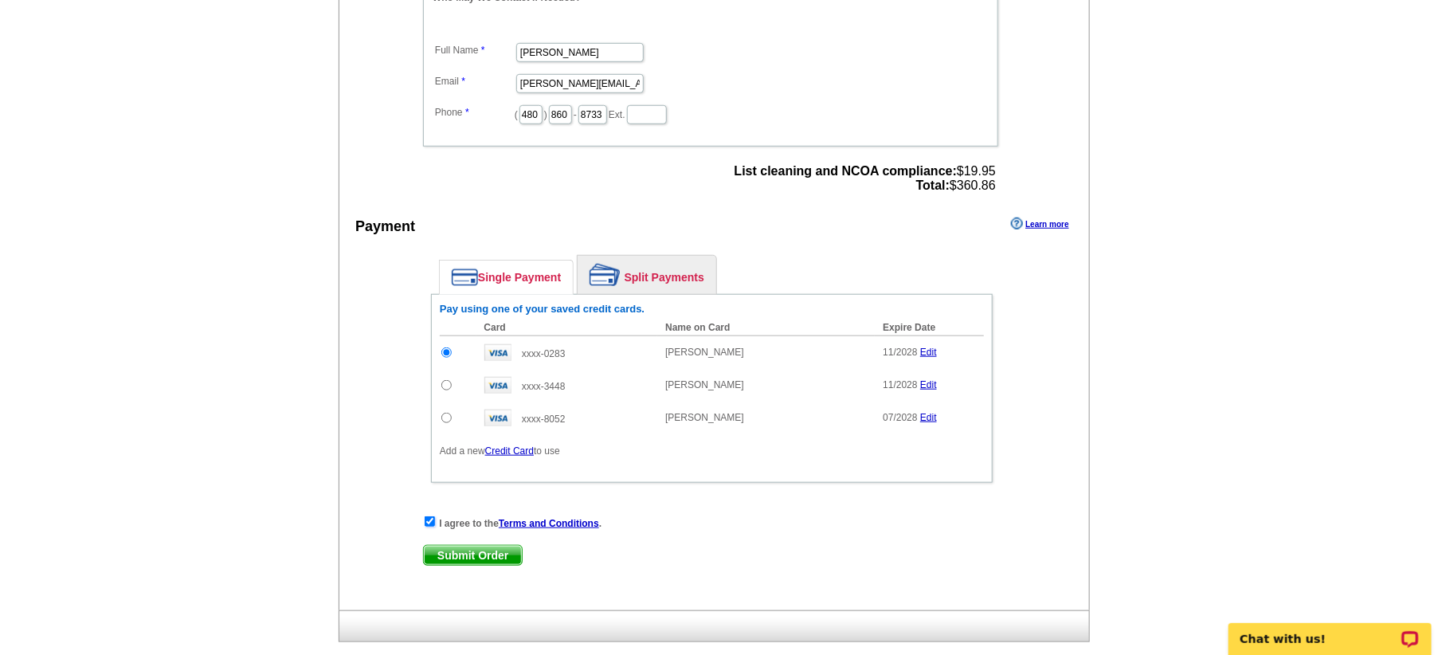
scroll to position [598, 0]
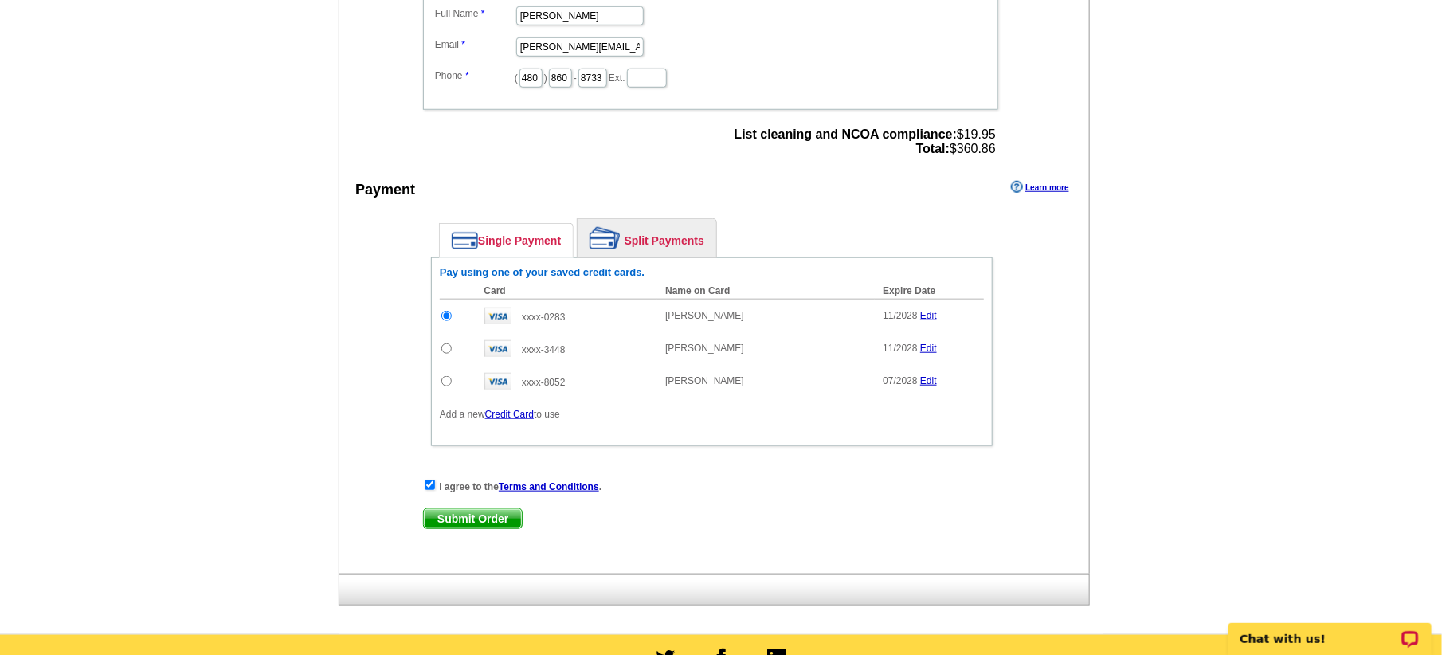
click at [477, 518] on span "Submit Order" at bounding box center [473, 518] width 98 height 19
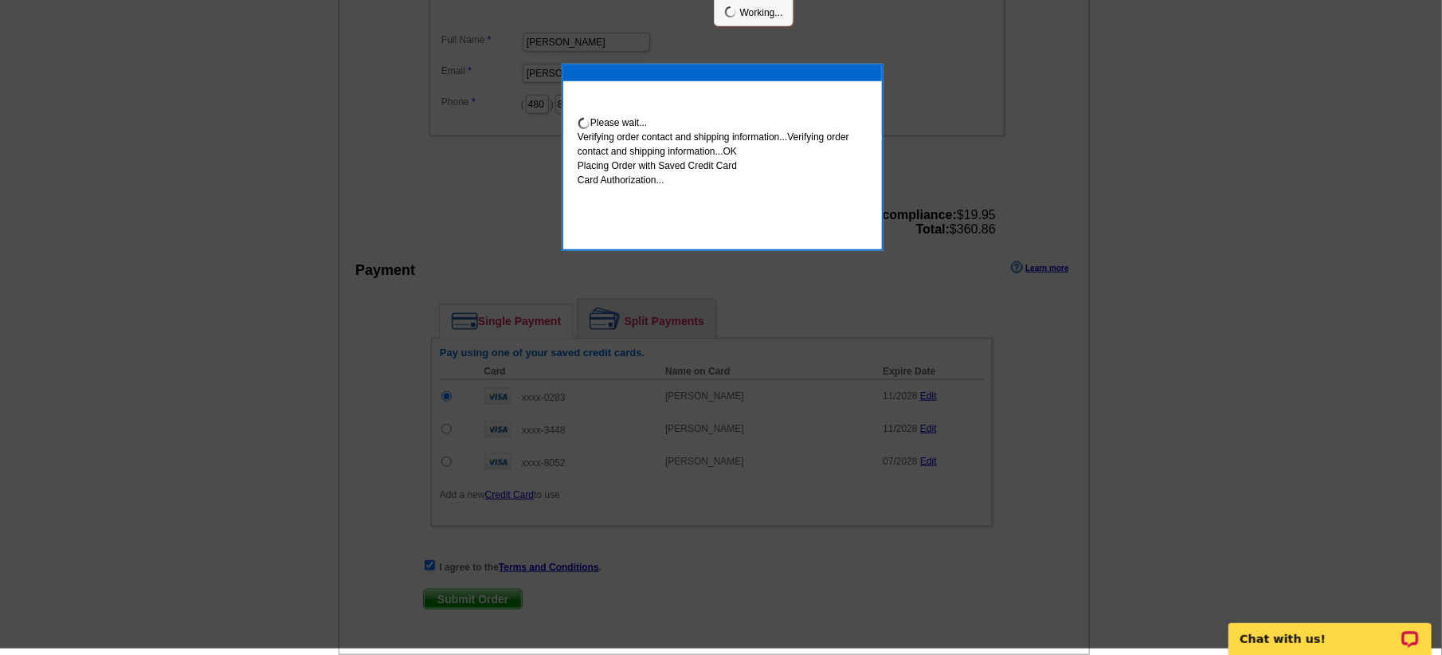
scroll to position [590, 0]
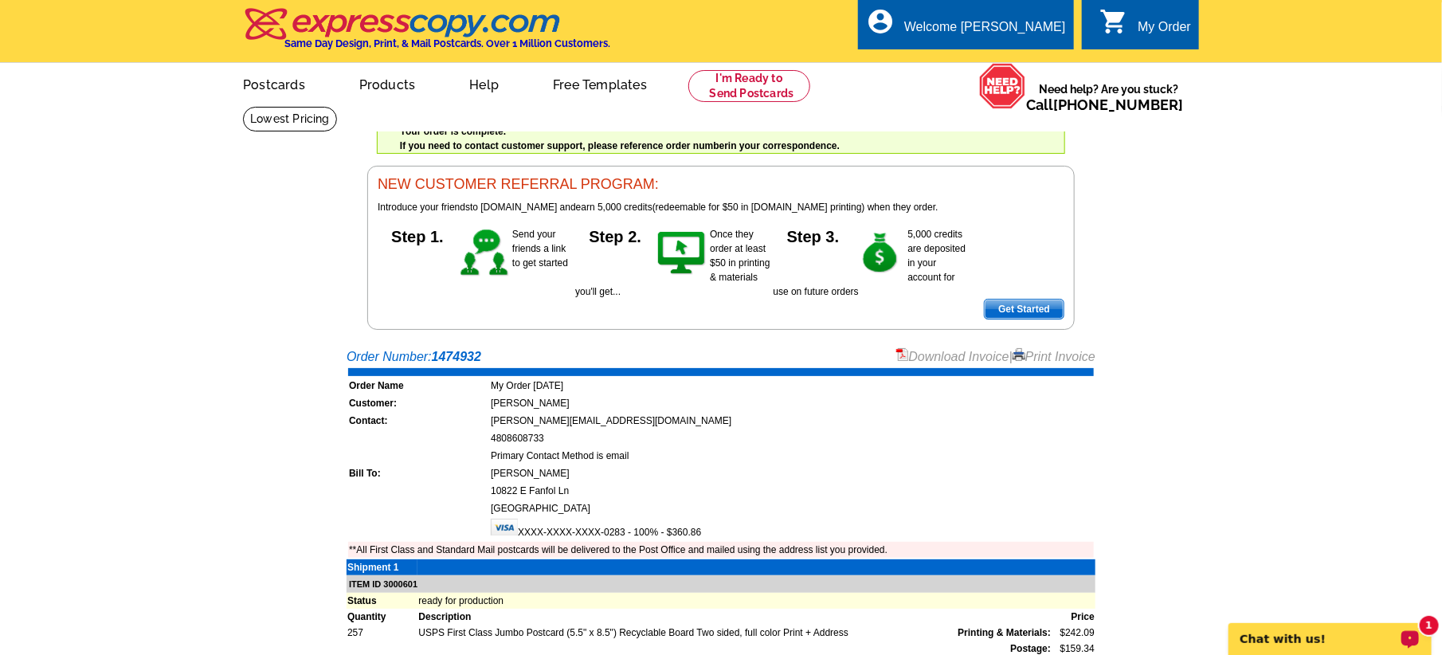
click at [1300, 639] on p "Chat with us!" at bounding box center [1319, 638] width 158 height 13
